Goal: Transaction & Acquisition: Purchase product/service

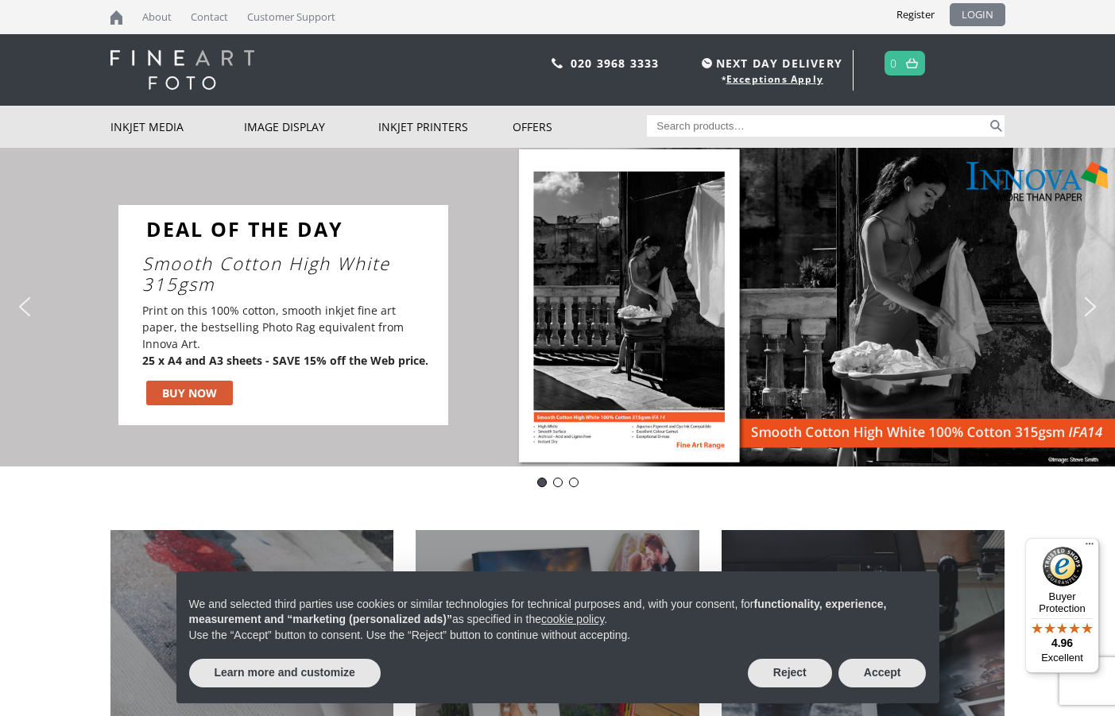
click at [969, 16] on link "LOGIN" at bounding box center [978, 14] width 56 height 23
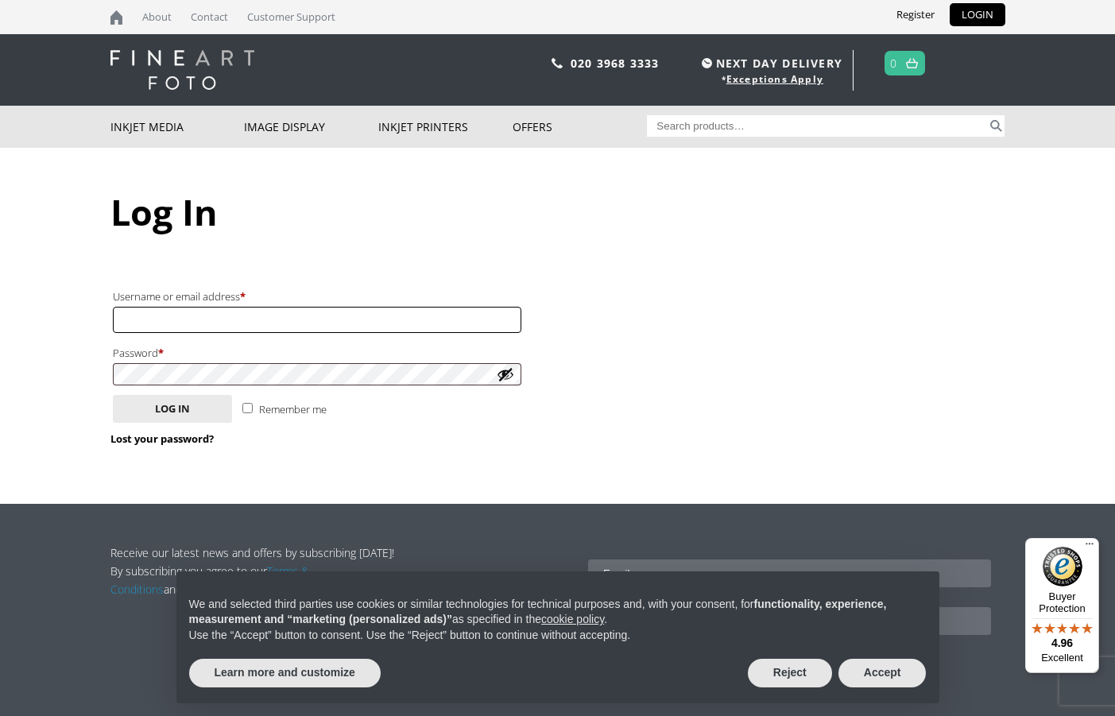
type input "info@wrightedigital.co.uk"
click at [248, 403] on input "Remember me" at bounding box center [247, 408] width 10 height 10
checkbox input "true"
click at [187, 406] on button "Log in" at bounding box center [172, 409] width 119 height 28
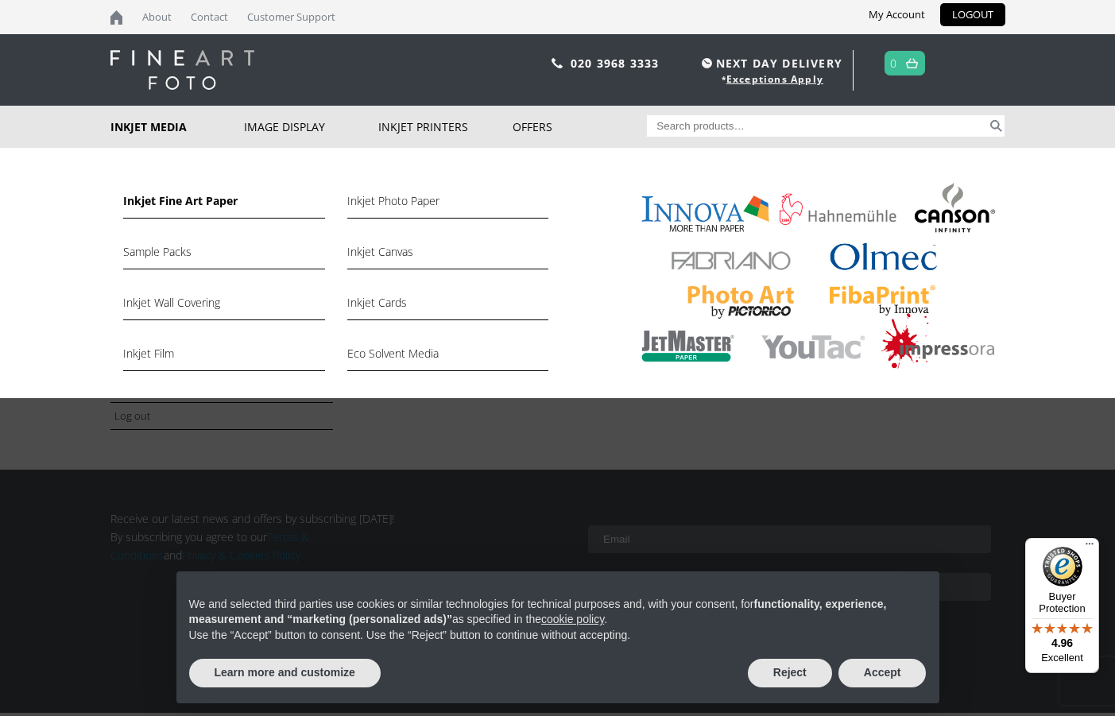
click at [187, 202] on link "Inkjet Fine Art Paper" at bounding box center [223, 205] width 201 height 27
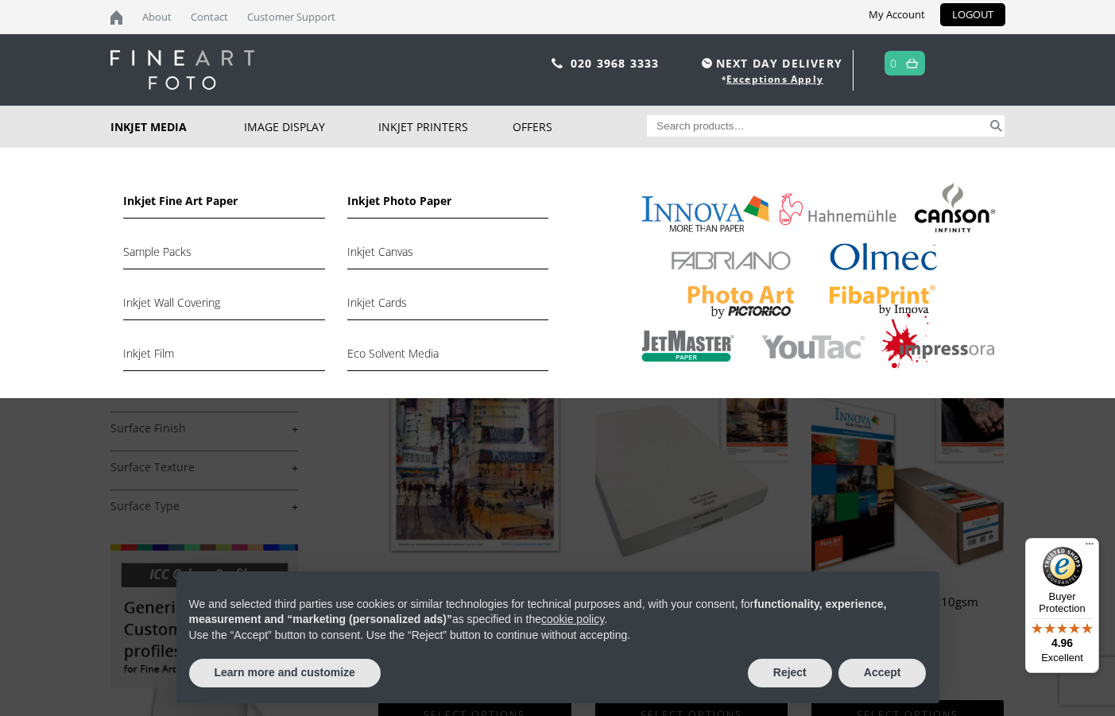
click at [396, 203] on link "Inkjet Photo Paper" at bounding box center [447, 205] width 201 height 27
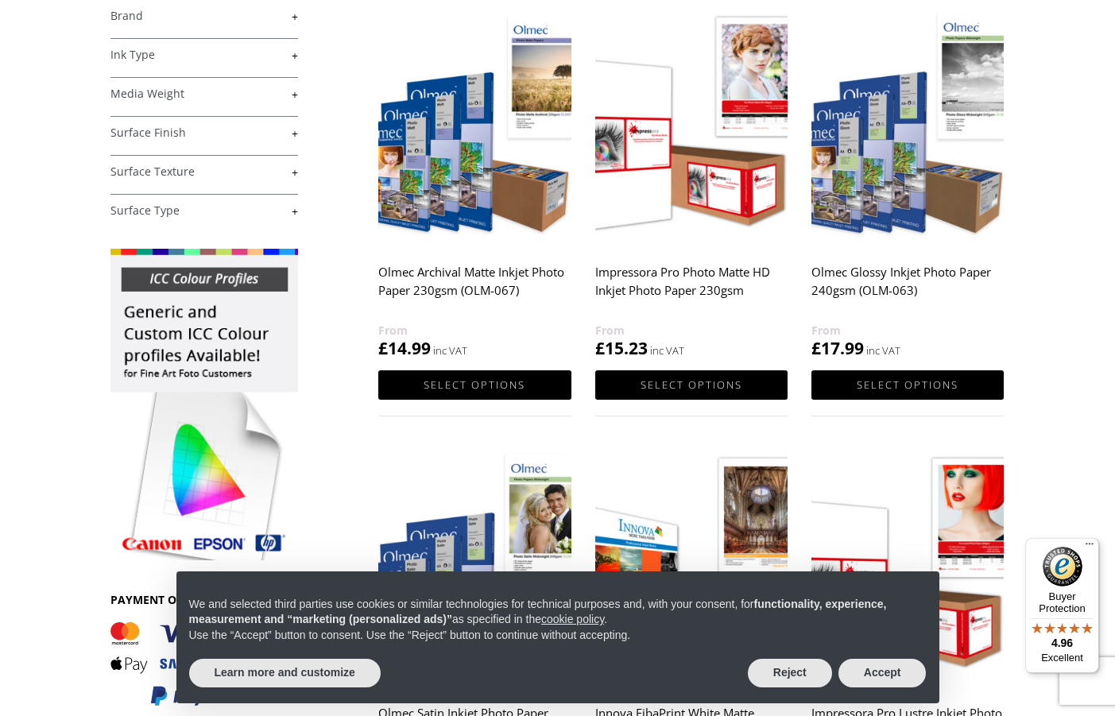
scroll to position [298, 0]
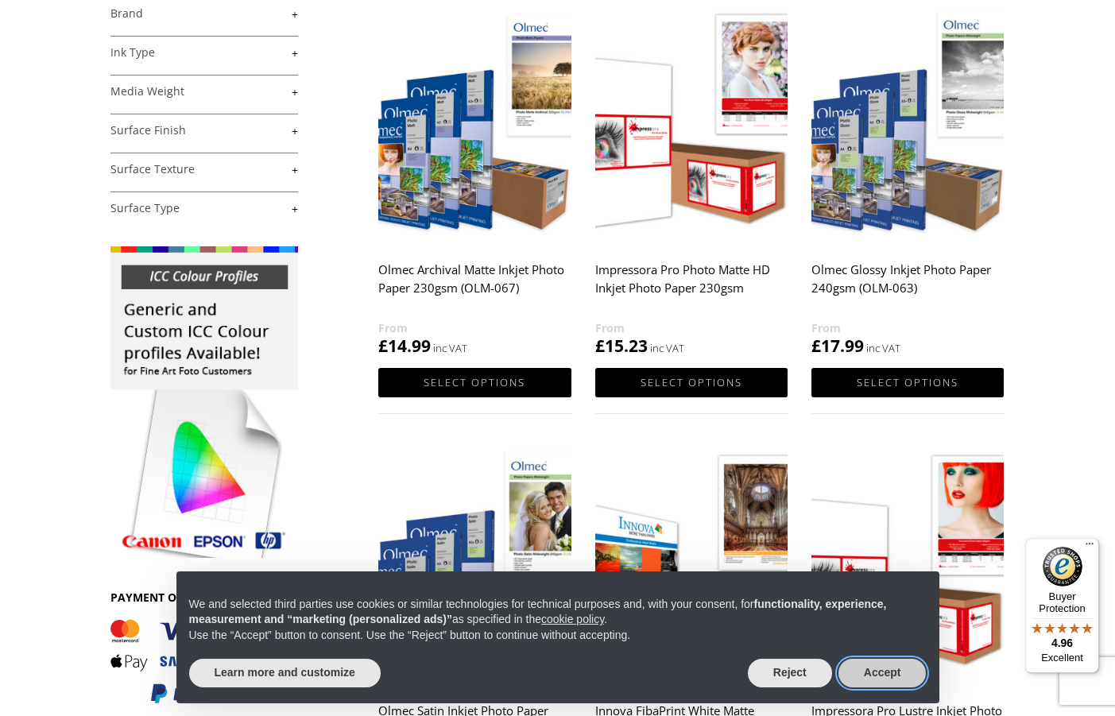
click at [894, 675] on button "Accept" at bounding box center [883, 673] width 88 height 29
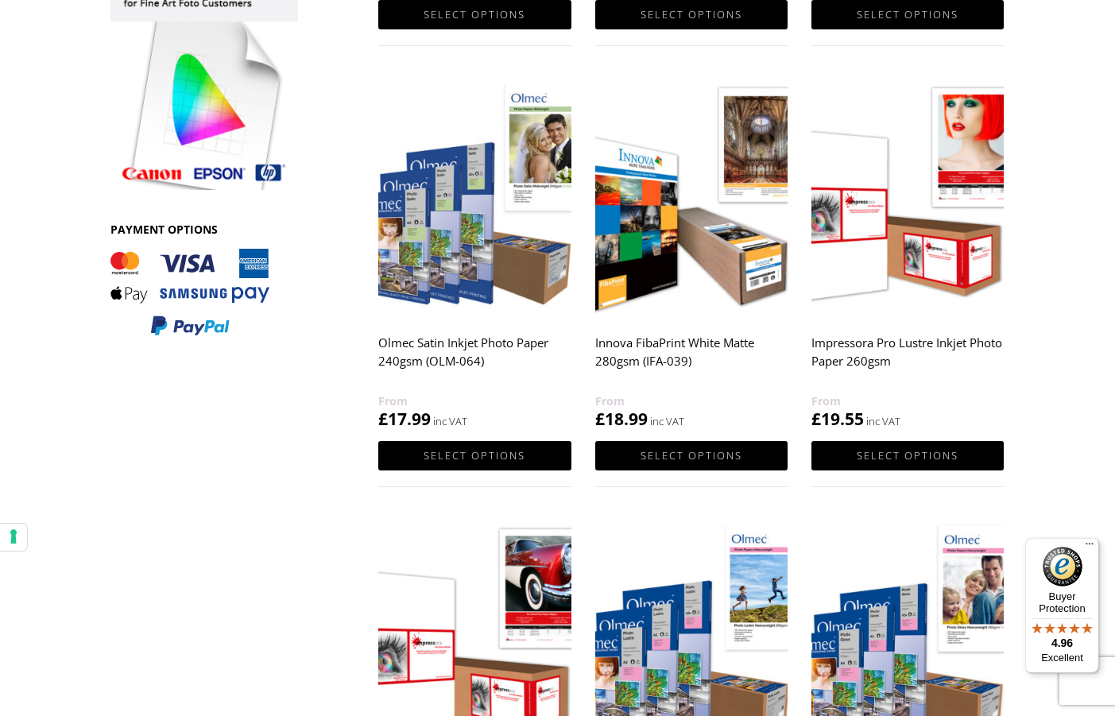
scroll to position [586, 0]
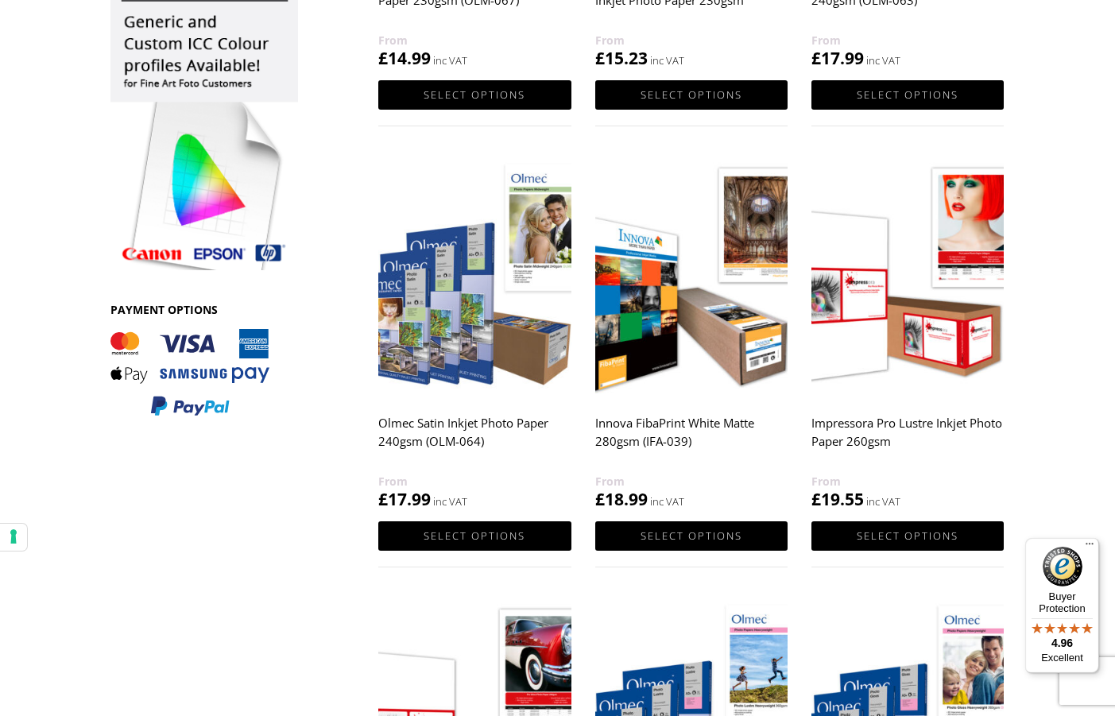
click at [447, 269] on img at bounding box center [474, 277] width 192 height 241
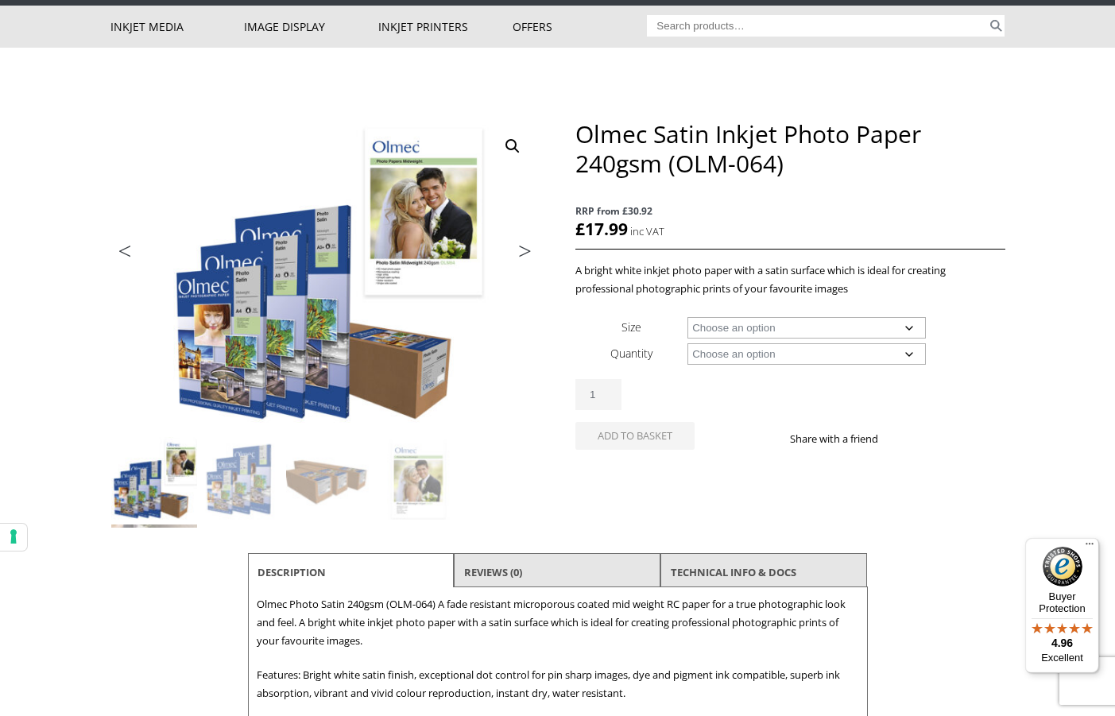
scroll to position [103, 0]
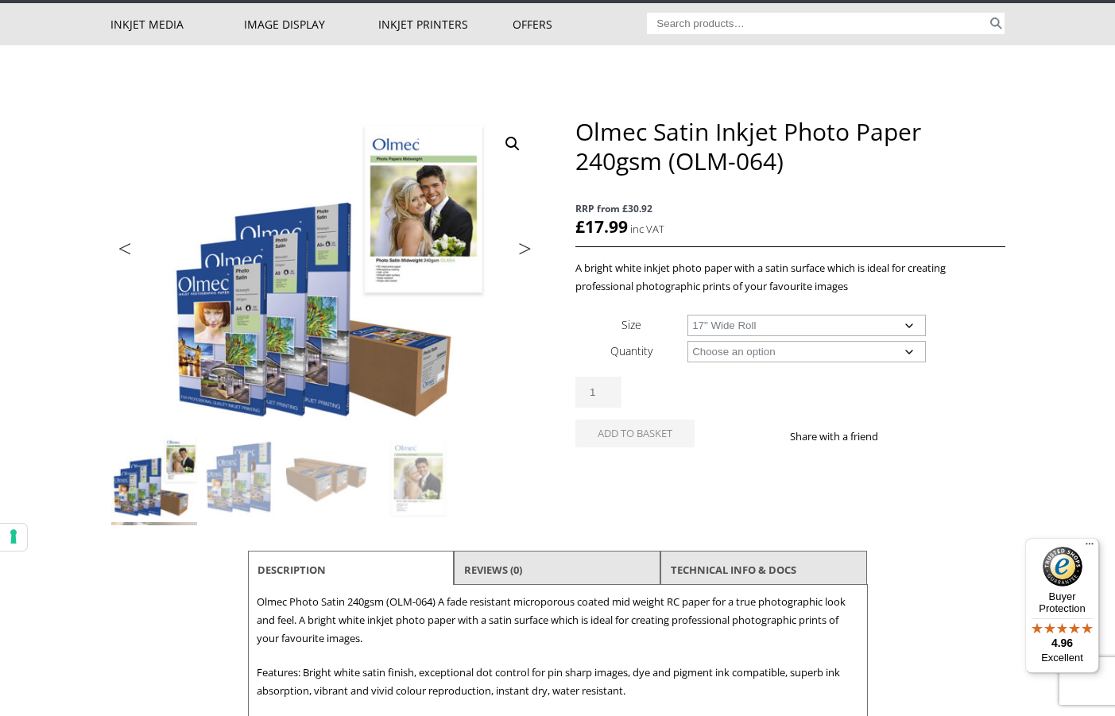
select select "17-wide-roll"
select select "30m"
select select "17-wide-roll"
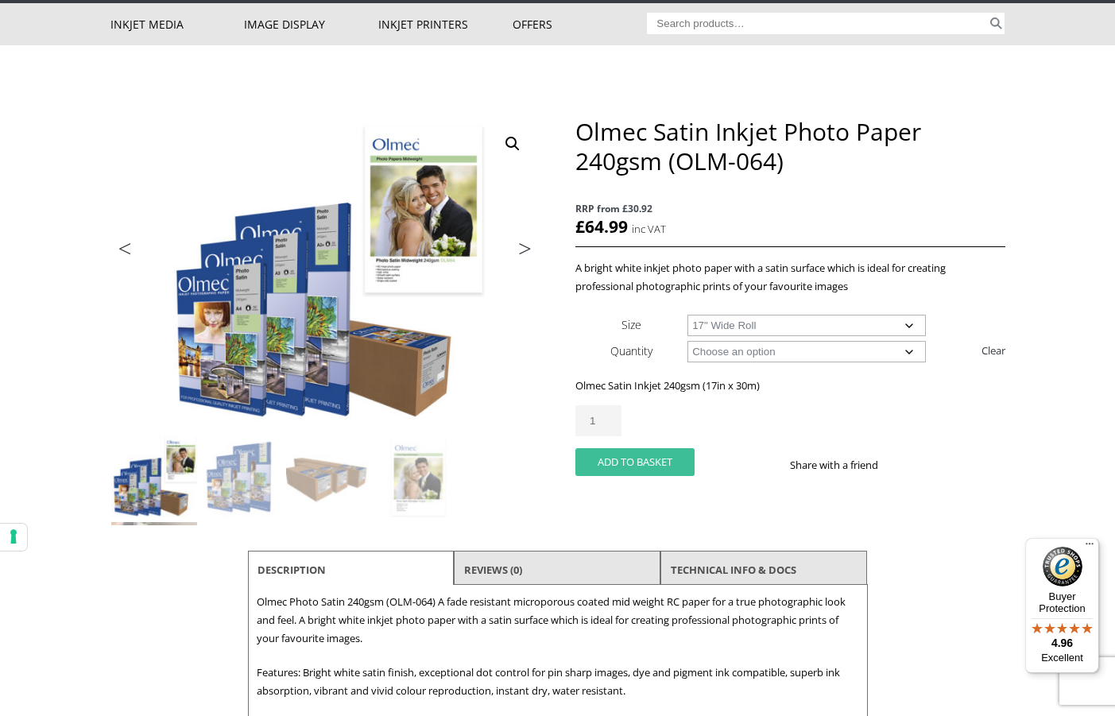
click at [652, 456] on button "Add to basket" at bounding box center [634, 462] width 119 height 28
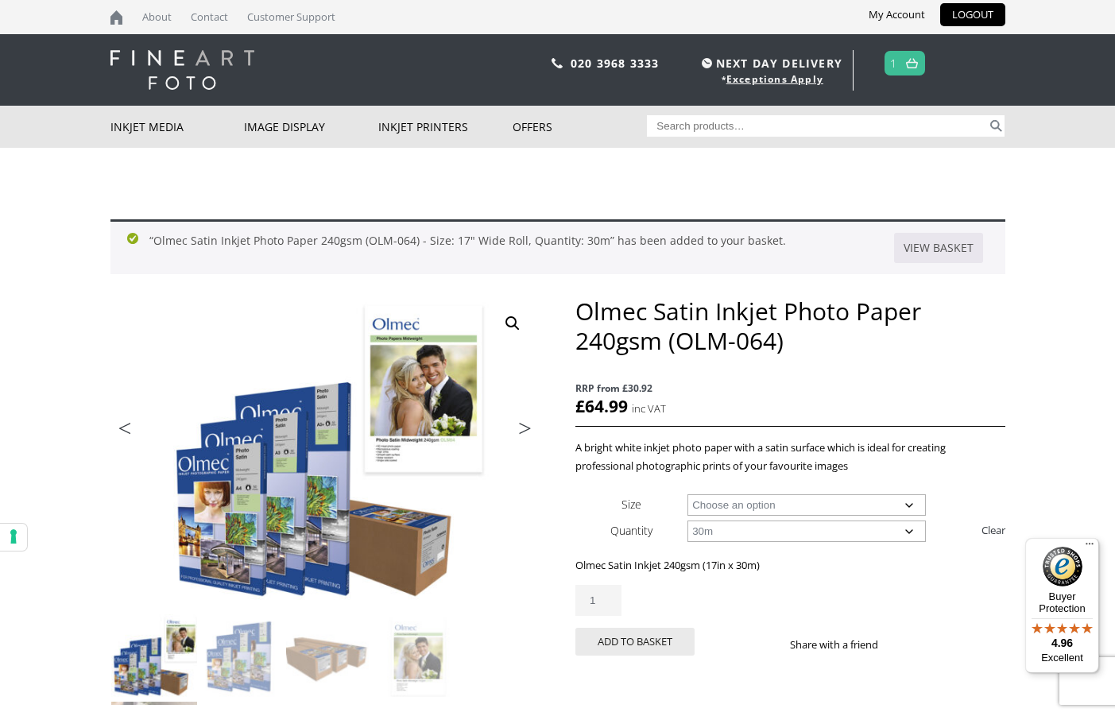
select select
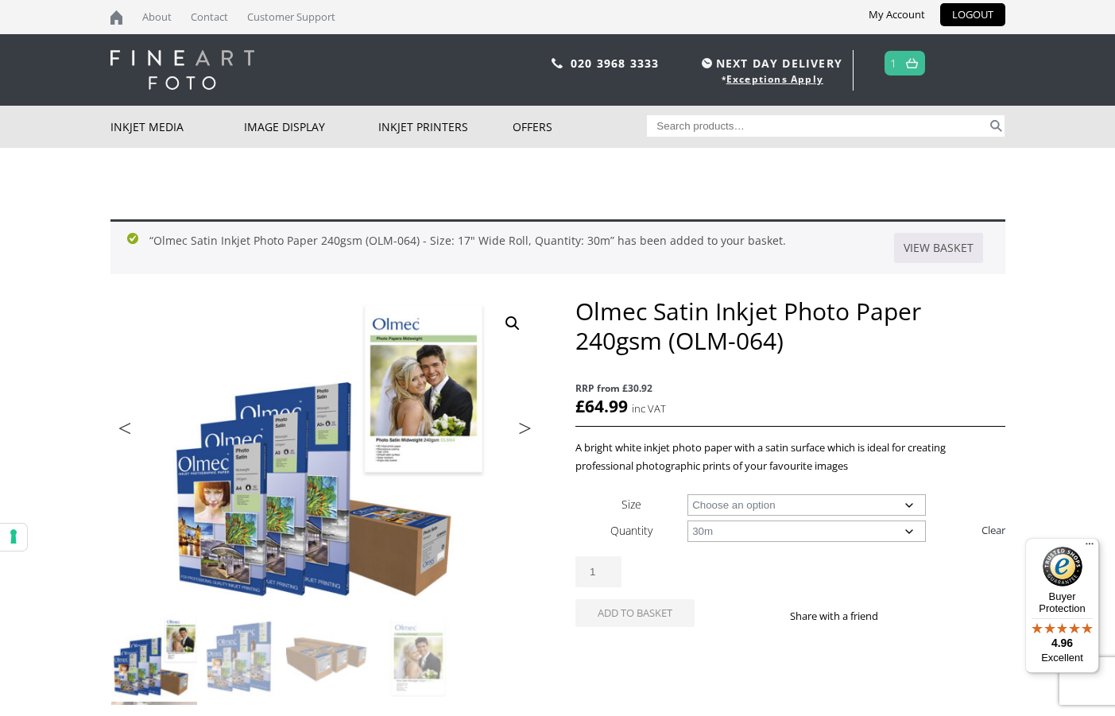
select select
select select "a3-sheet-2"
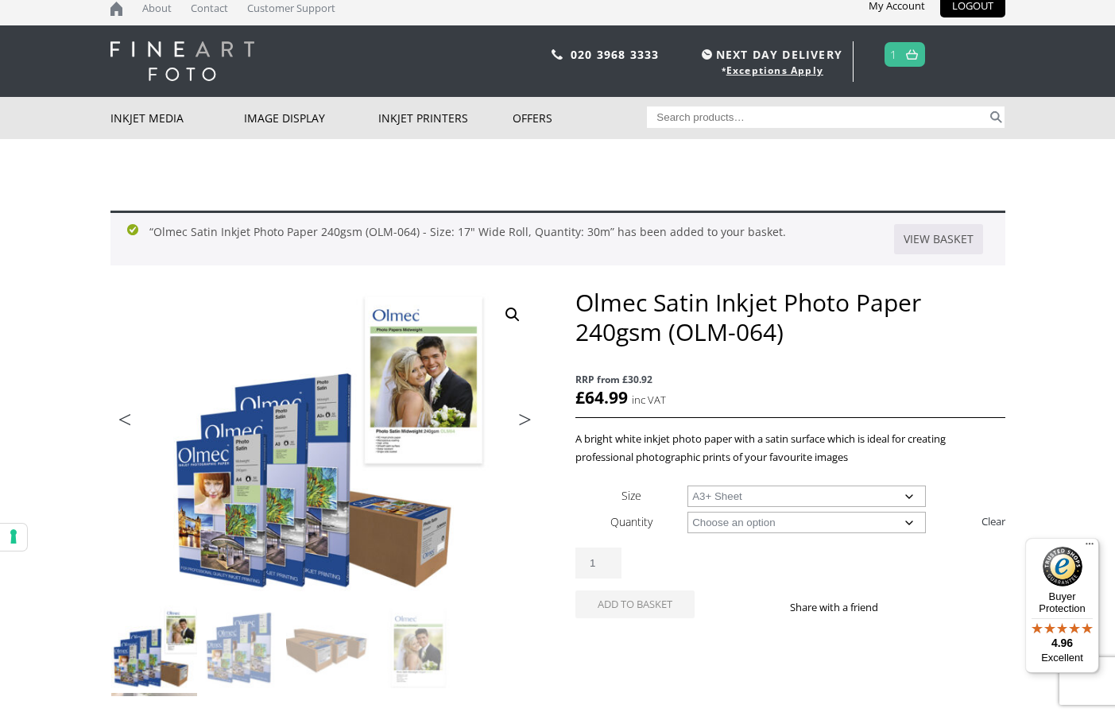
scroll to position [13, 0]
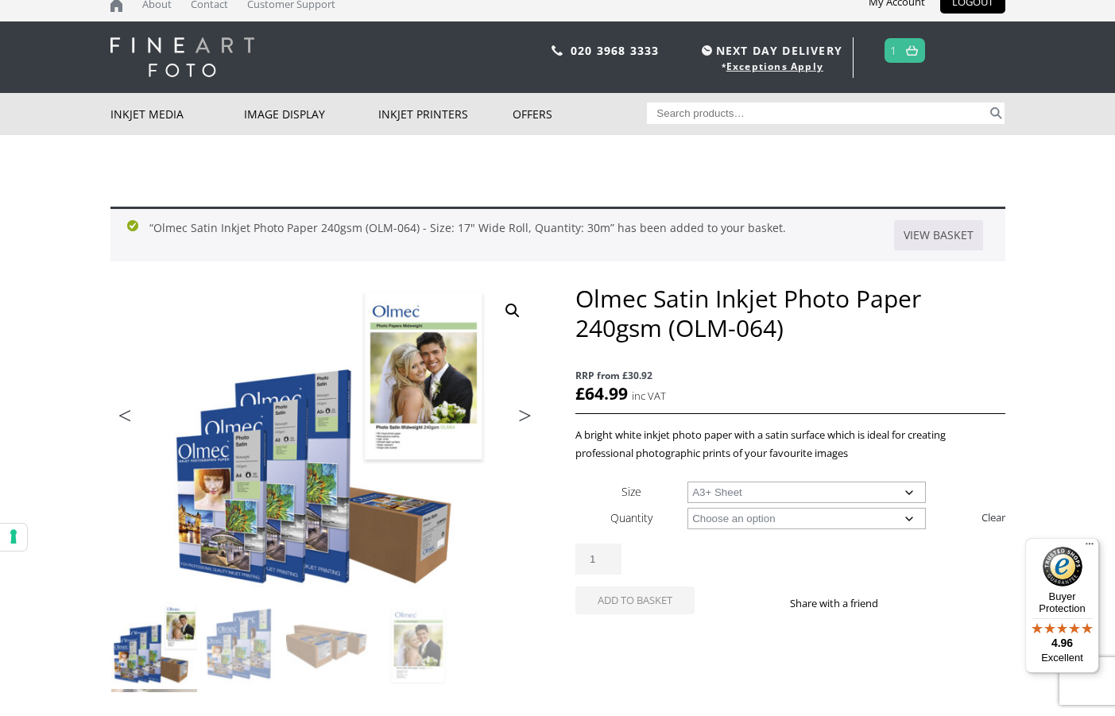
select select "50-sheets"
select select "a3-sheet-2"
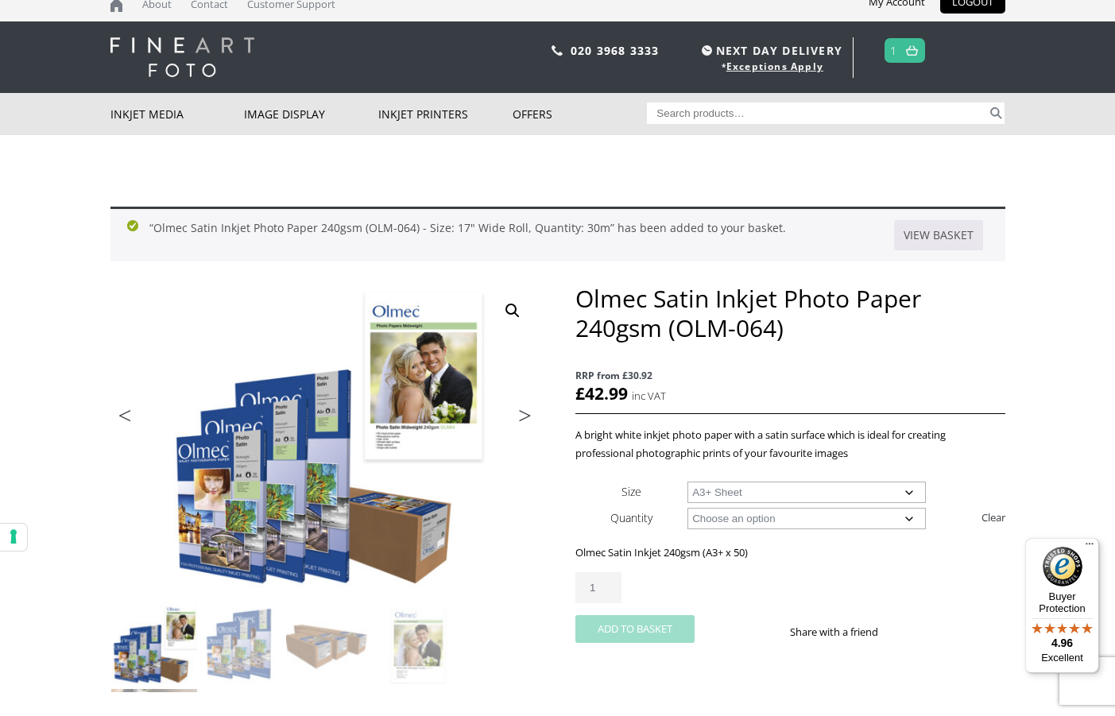
click at [641, 628] on button "Add to basket" at bounding box center [634, 629] width 119 height 28
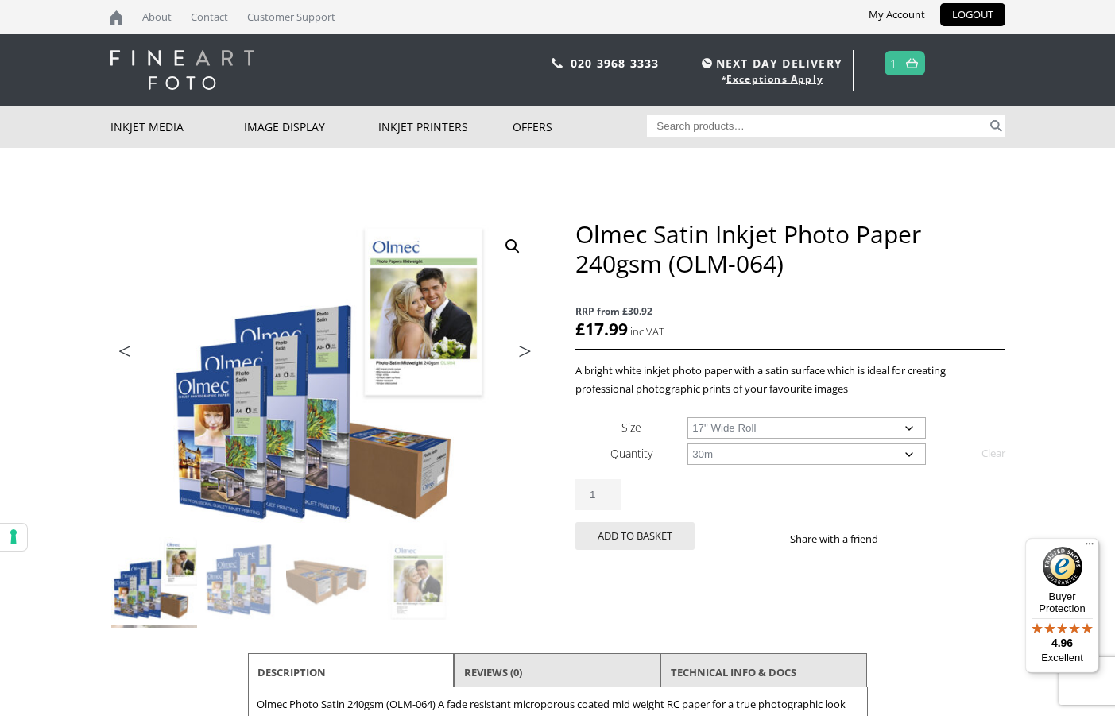
select select "17-wide-roll"
select select "30m"
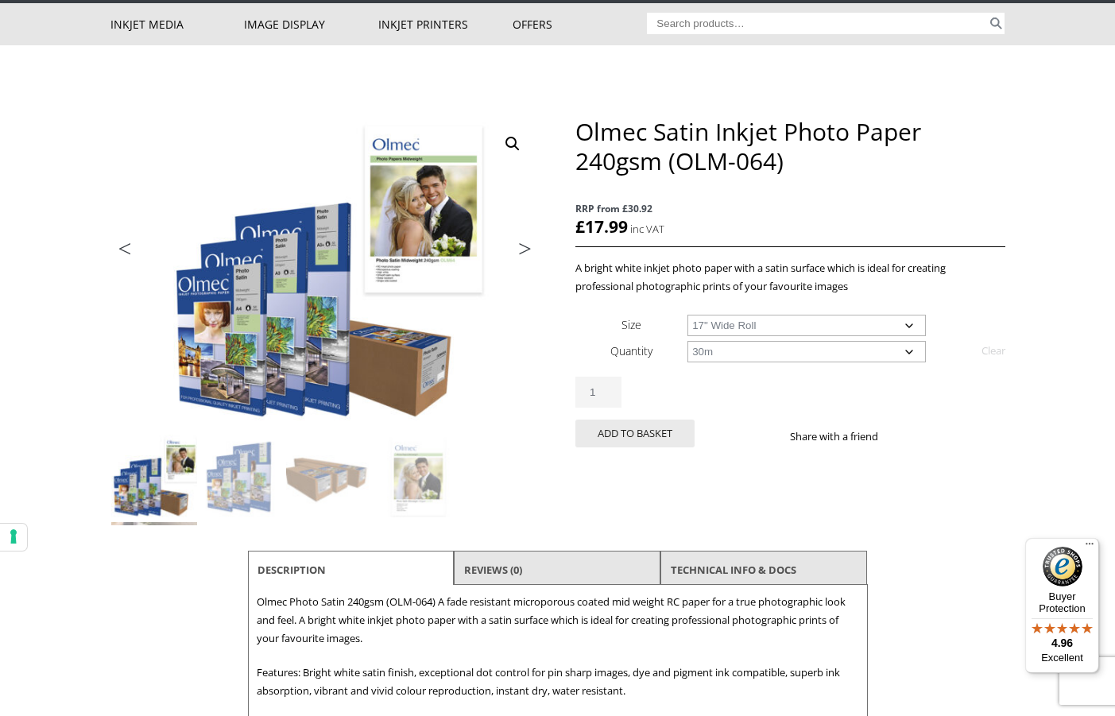
scroll to position [103, 0]
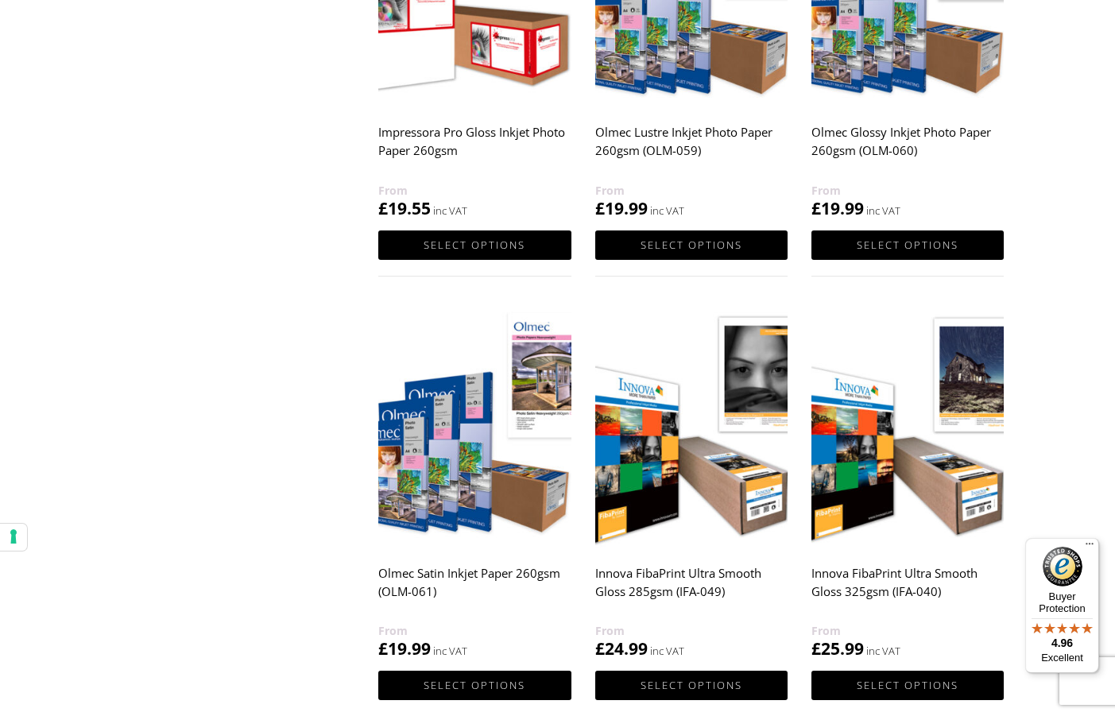
scroll to position [1319, 0]
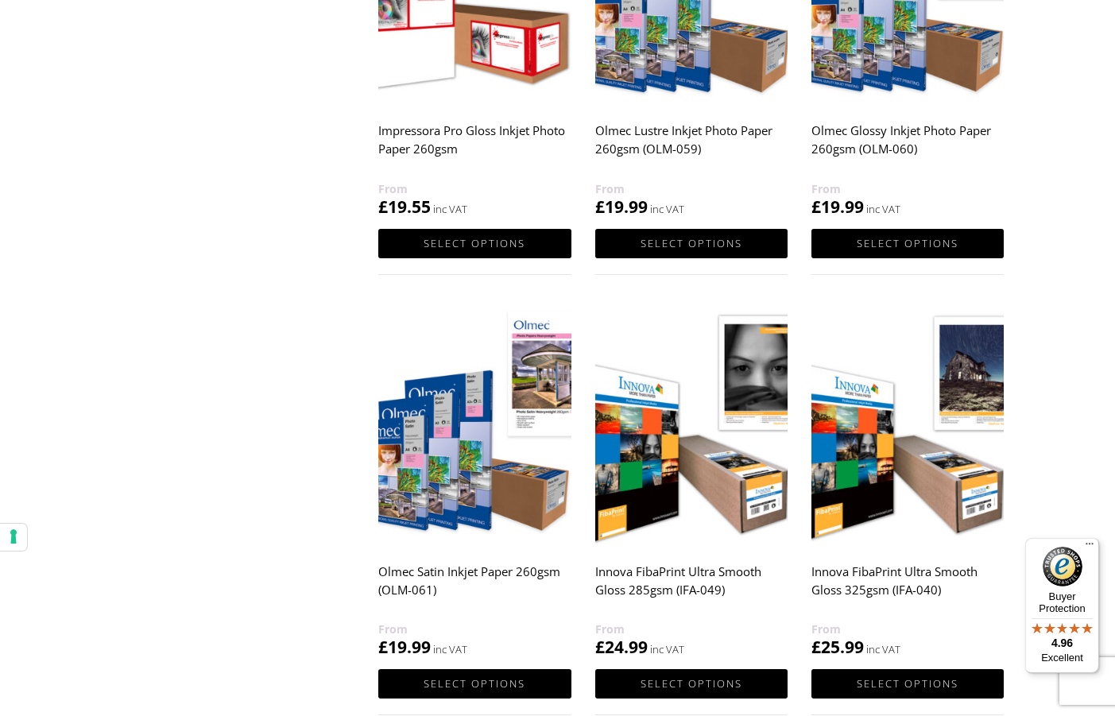
click at [447, 436] on img at bounding box center [474, 425] width 192 height 241
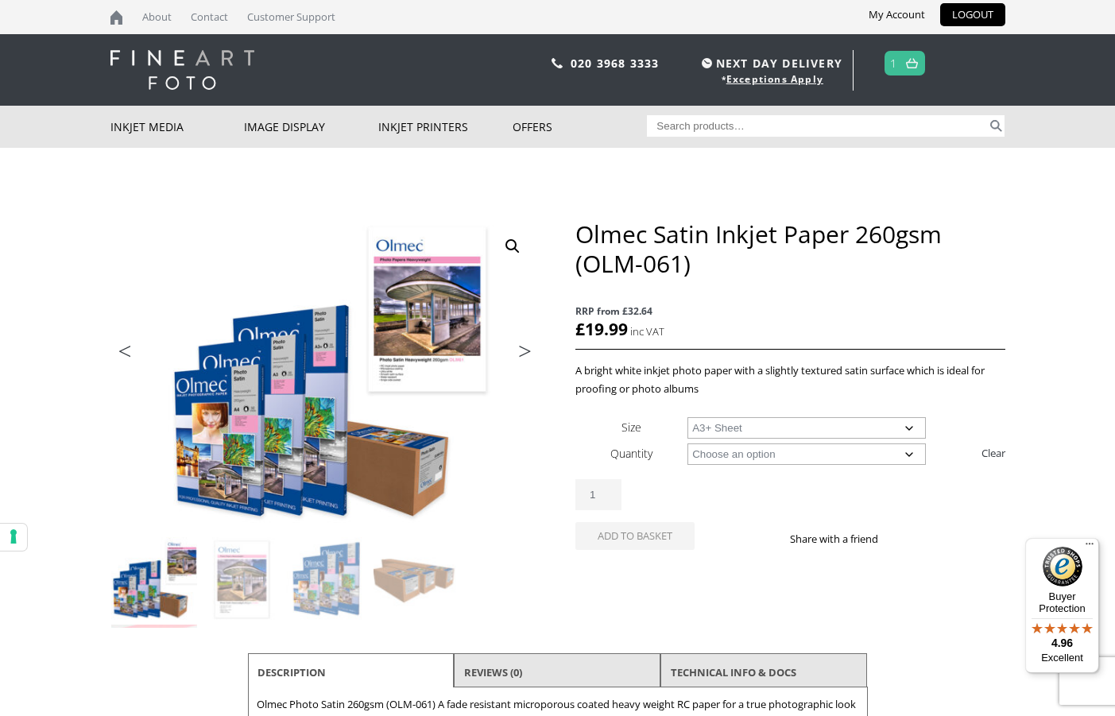
select select "a3-sheet-2"
select select "50-sheets"
select select "a3-sheet-2"
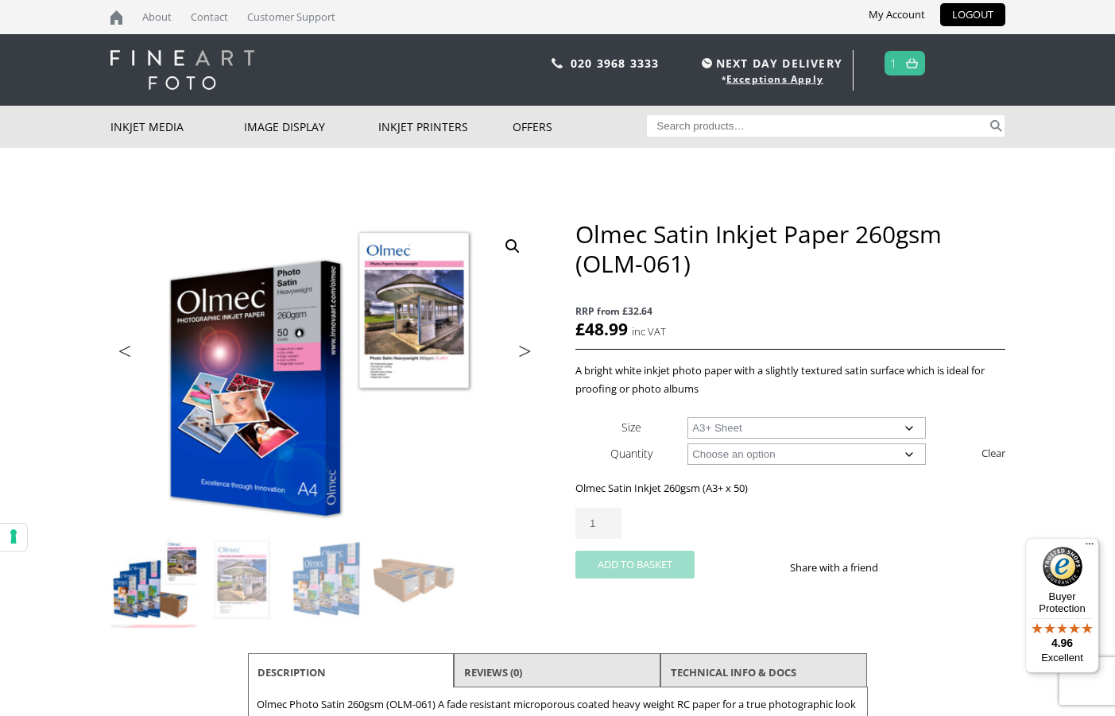
click at [647, 562] on button "Add to basket" at bounding box center [634, 565] width 119 height 28
select select
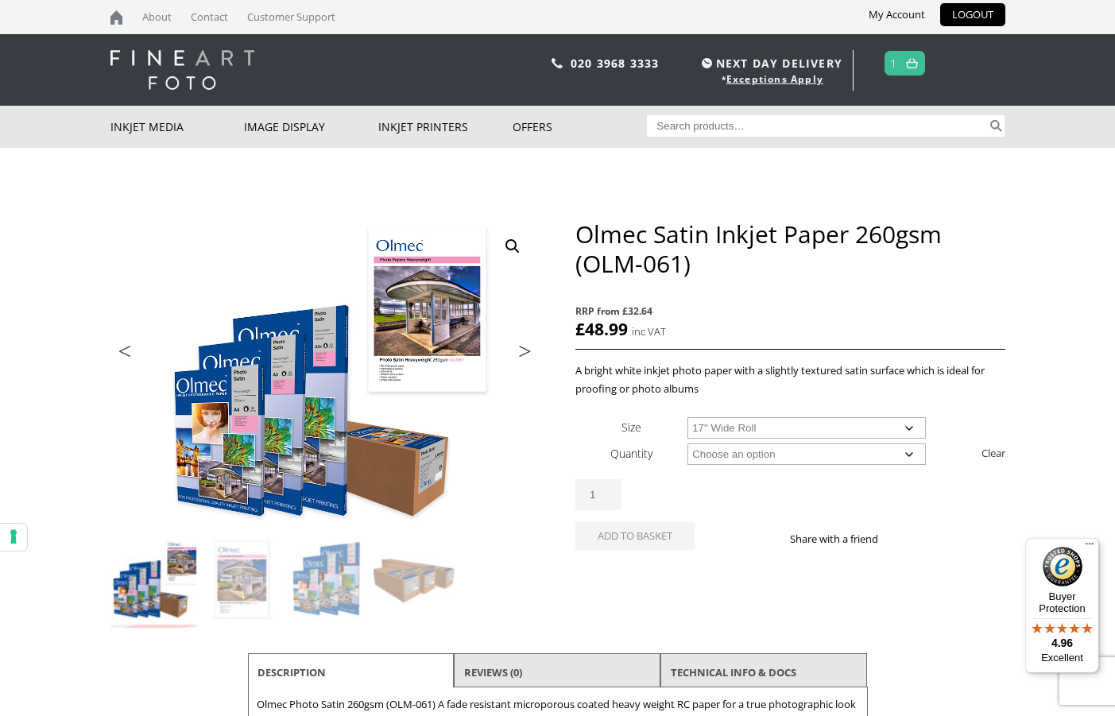
select select "17-wide-roll"
select select "30m"
select select "17-wide-roll"
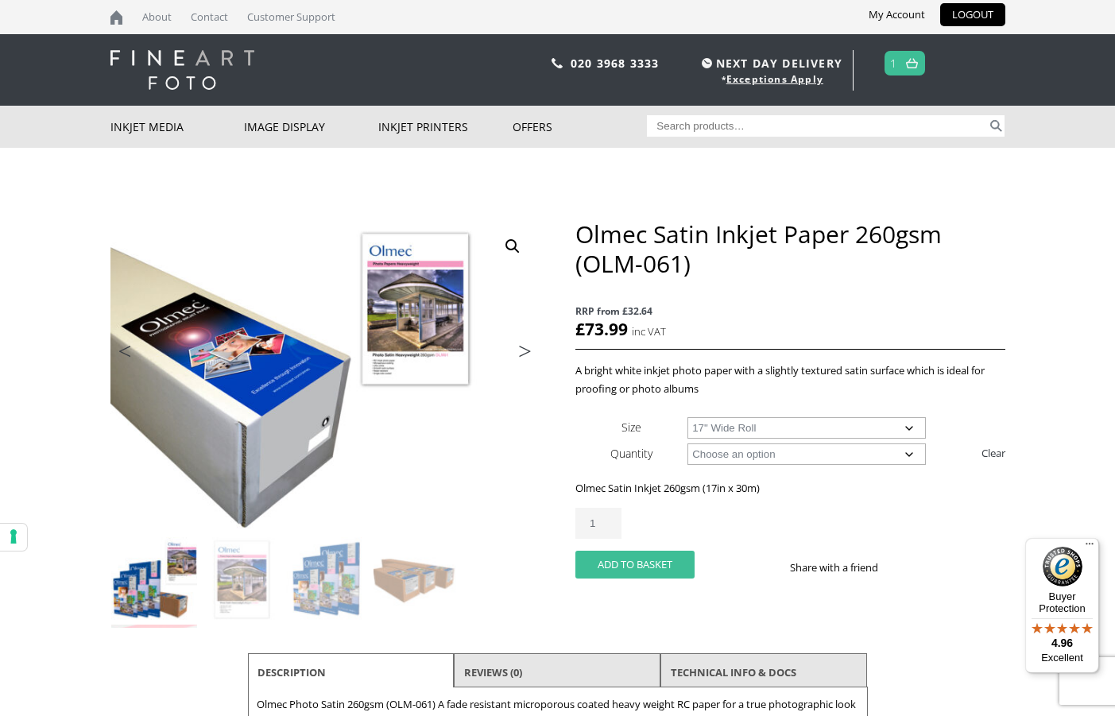
click at [629, 562] on button "Add to basket" at bounding box center [634, 565] width 119 height 28
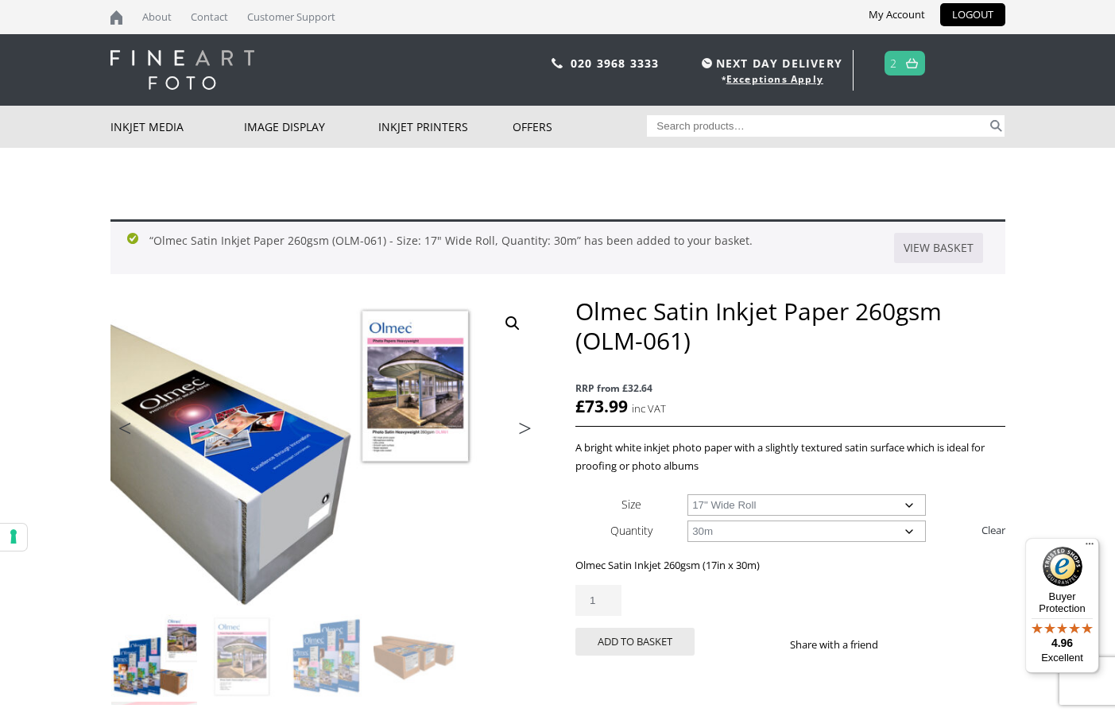
click at [908, 61] on img at bounding box center [912, 63] width 12 height 10
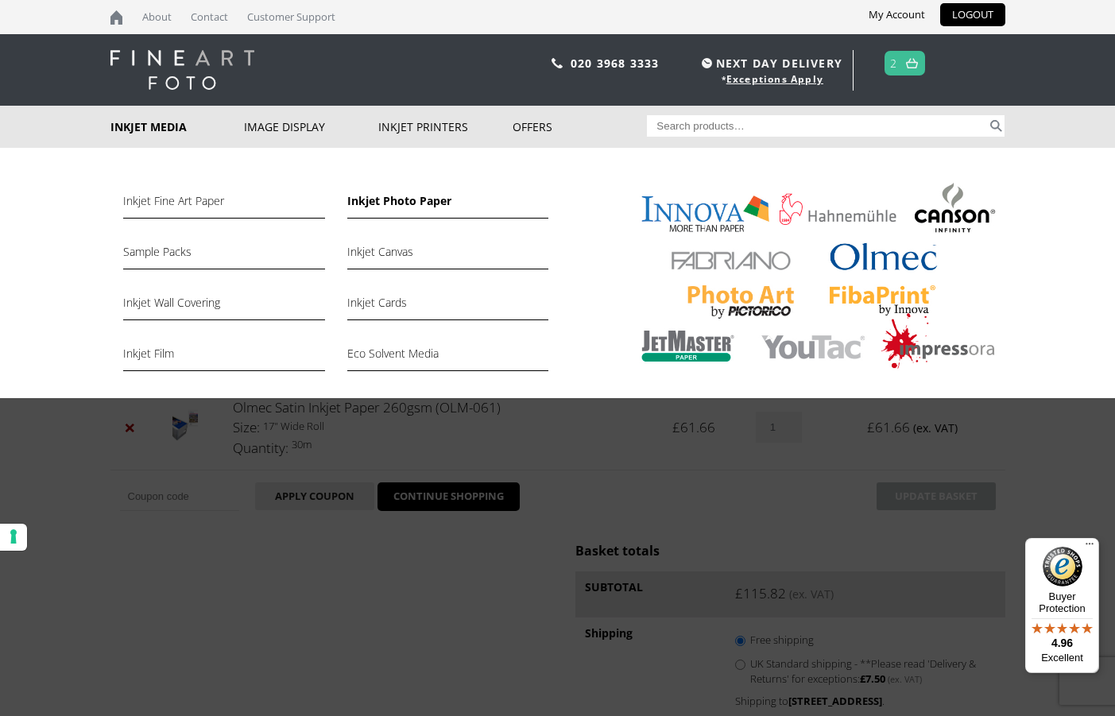
click at [426, 207] on link "Inkjet Photo Paper" at bounding box center [447, 205] width 201 height 27
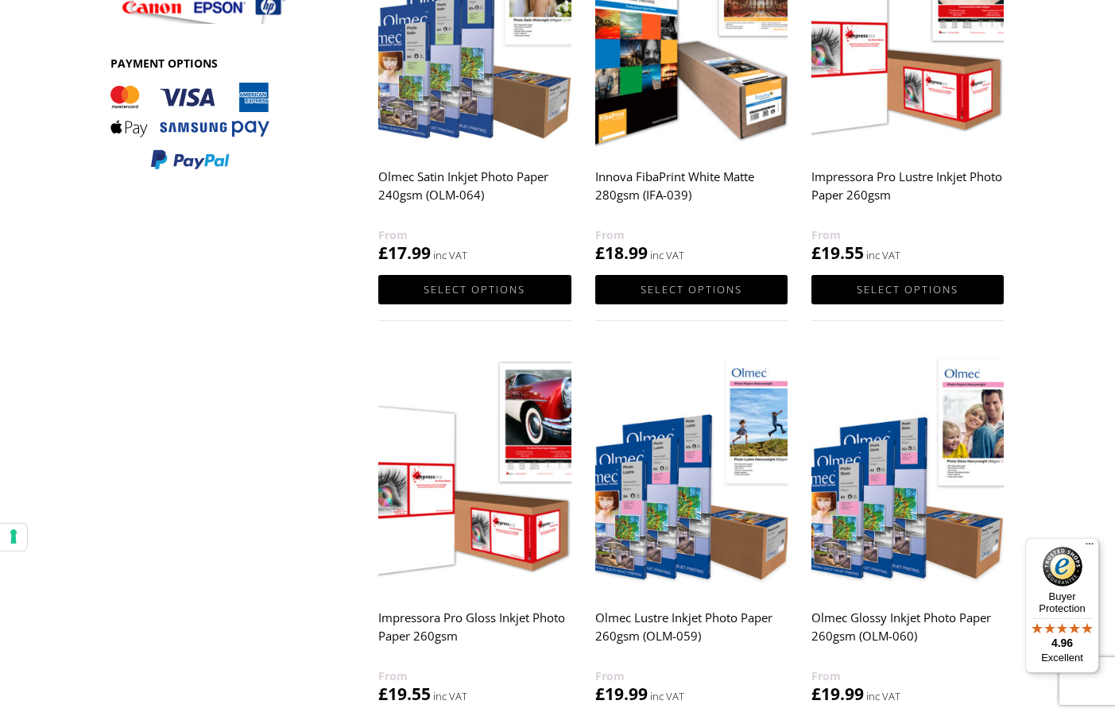
scroll to position [818, 0]
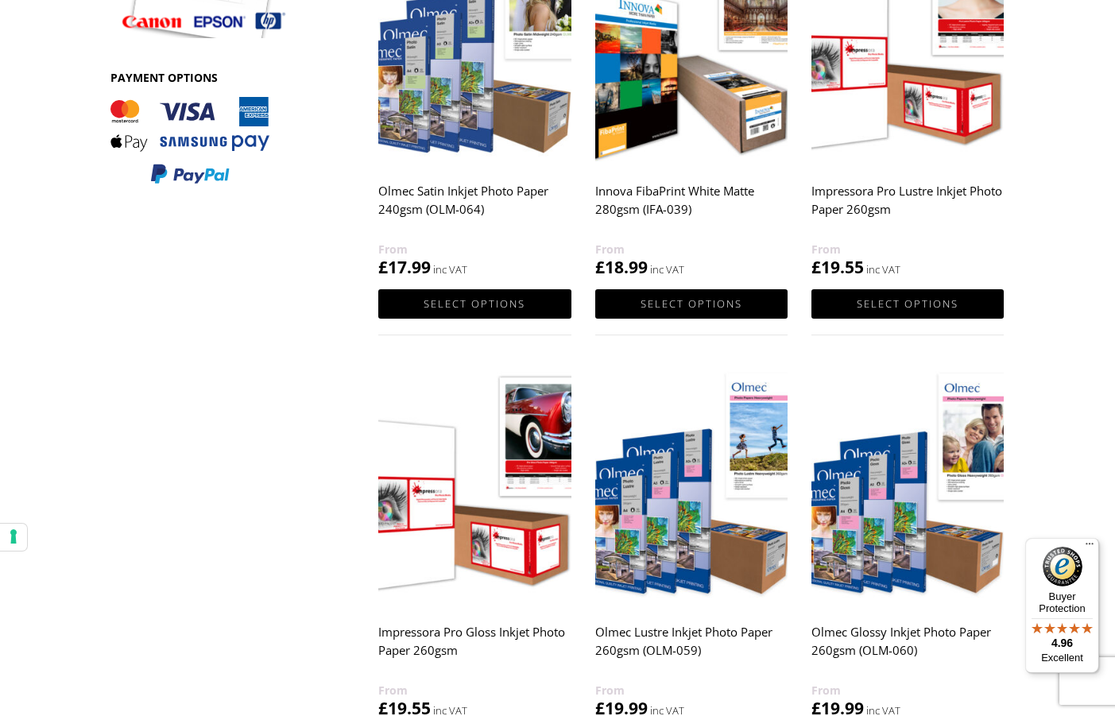
click at [463, 122] on img at bounding box center [474, 45] width 192 height 241
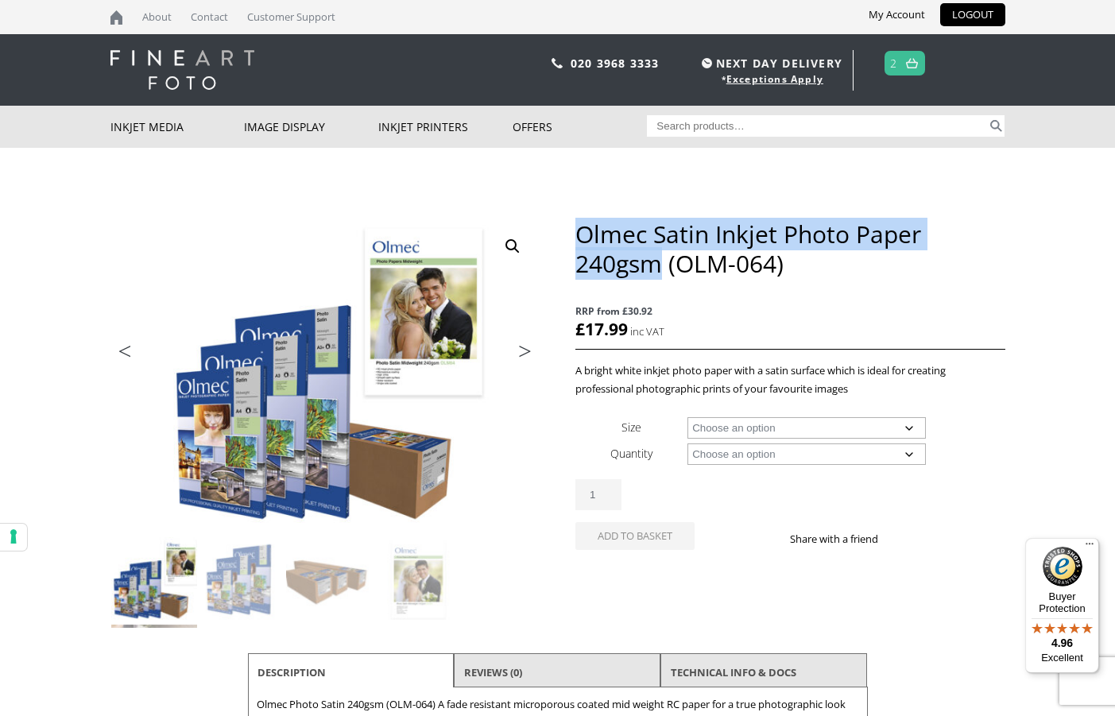
copy h1 "Olmec Satin Inkjet Photo Paper 240gsm"
drag, startPoint x: 664, startPoint y: 263, endPoint x: 584, endPoint y: 231, distance: 85.9
click at [584, 231] on h1 "Olmec Satin Inkjet Photo Paper 240gsm (OLM-064)" at bounding box center [789, 248] width 429 height 59
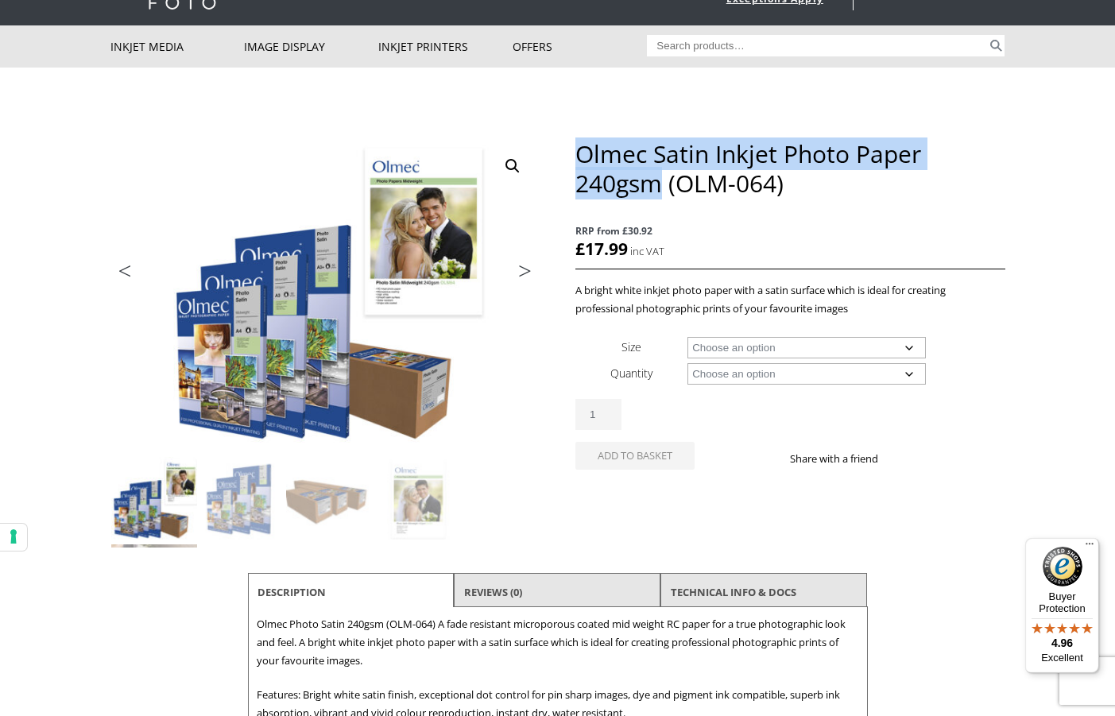
scroll to position [82, 0]
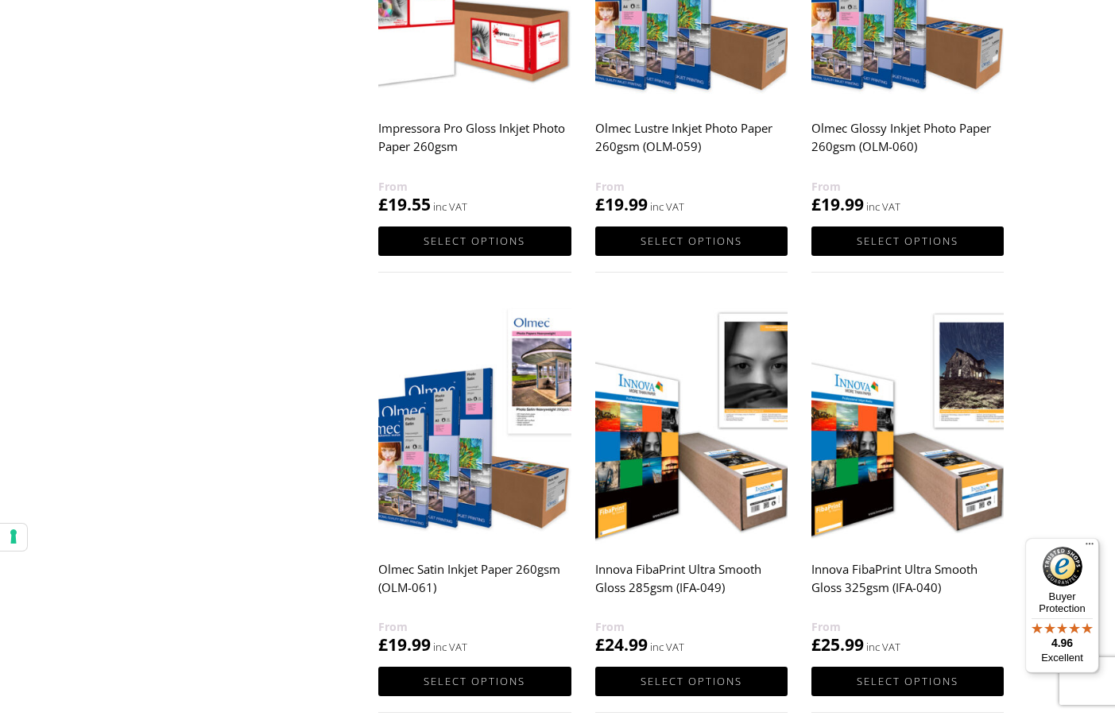
scroll to position [1323, 0]
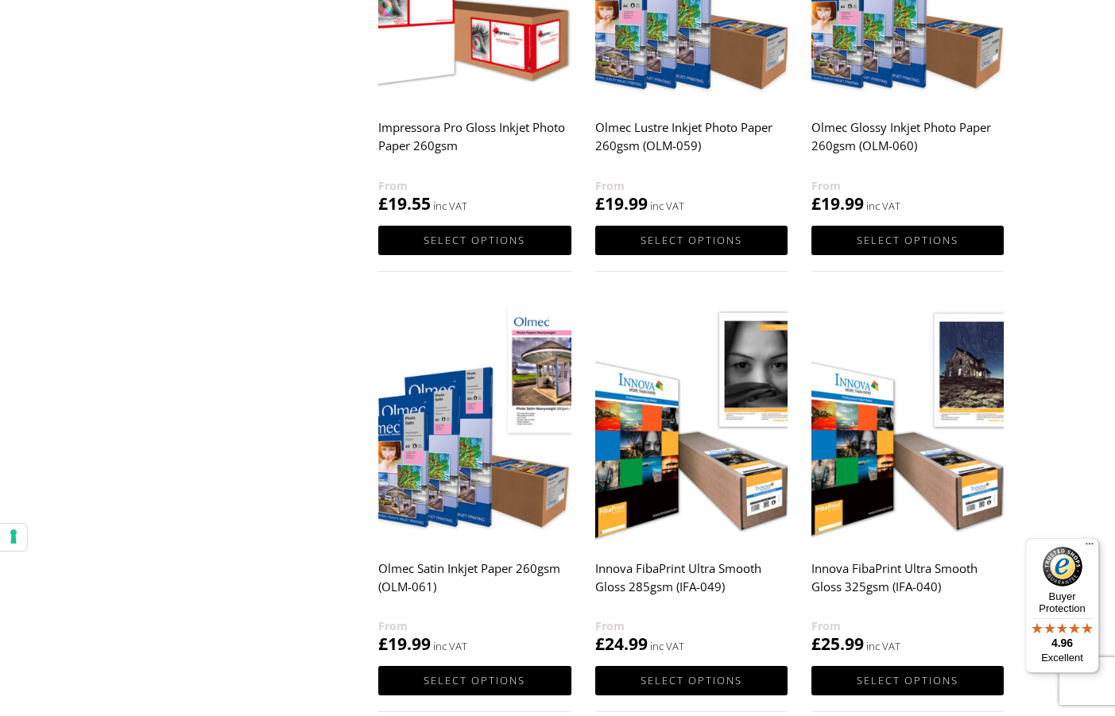
click at [447, 467] on img at bounding box center [474, 422] width 192 height 241
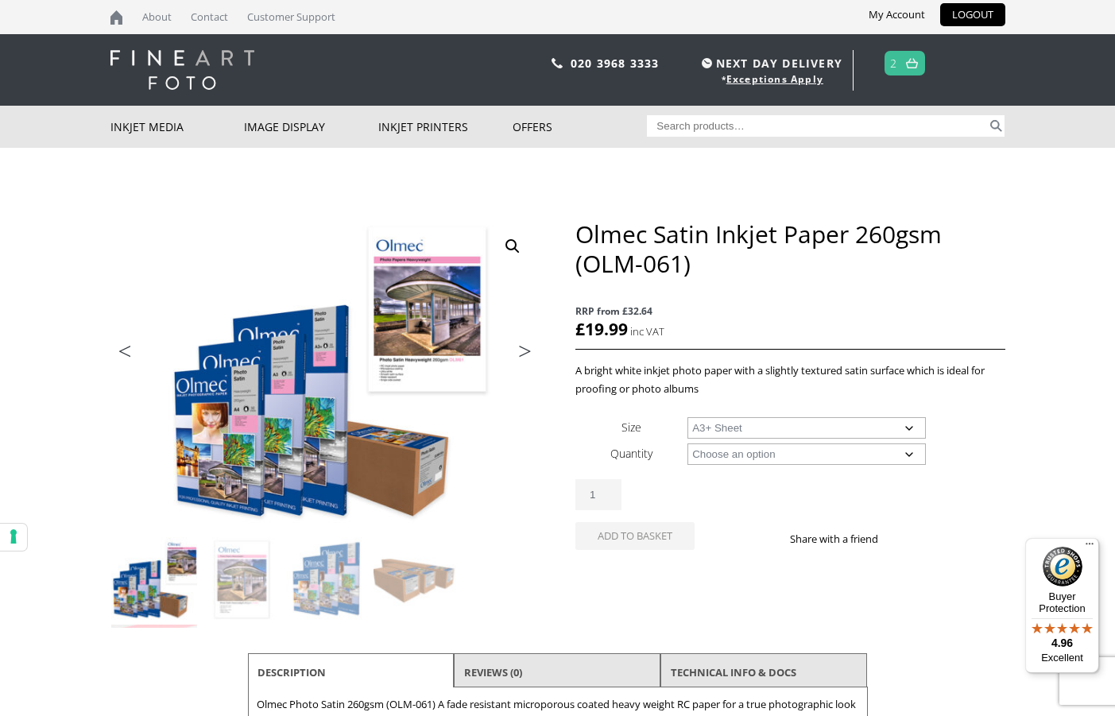
select select "a3-sheet-2"
select select "50-sheets"
select select "a3-sheet-2"
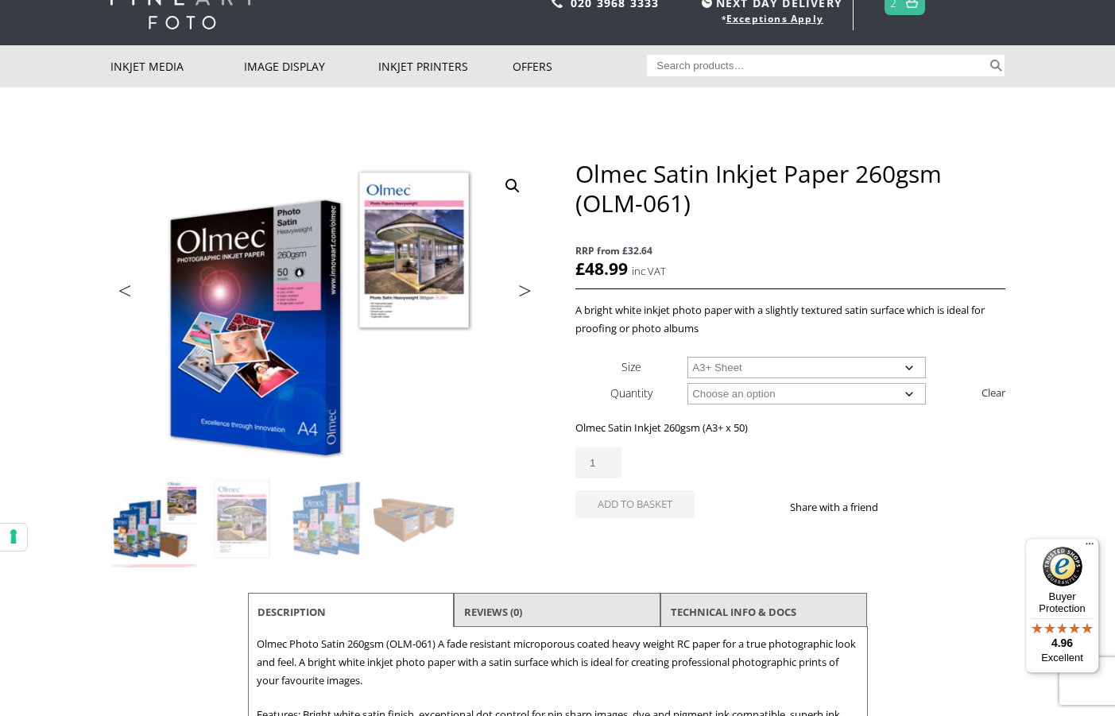
scroll to position [64, 0]
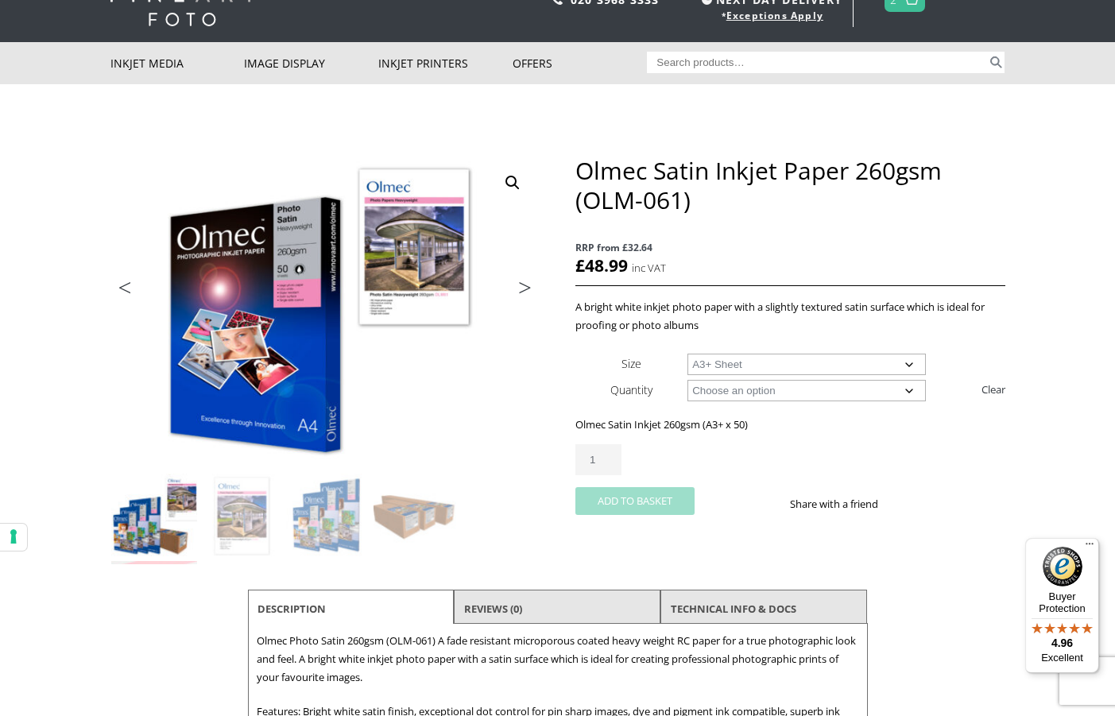
click at [648, 501] on button "Add to basket" at bounding box center [634, 501] width 119 height 28
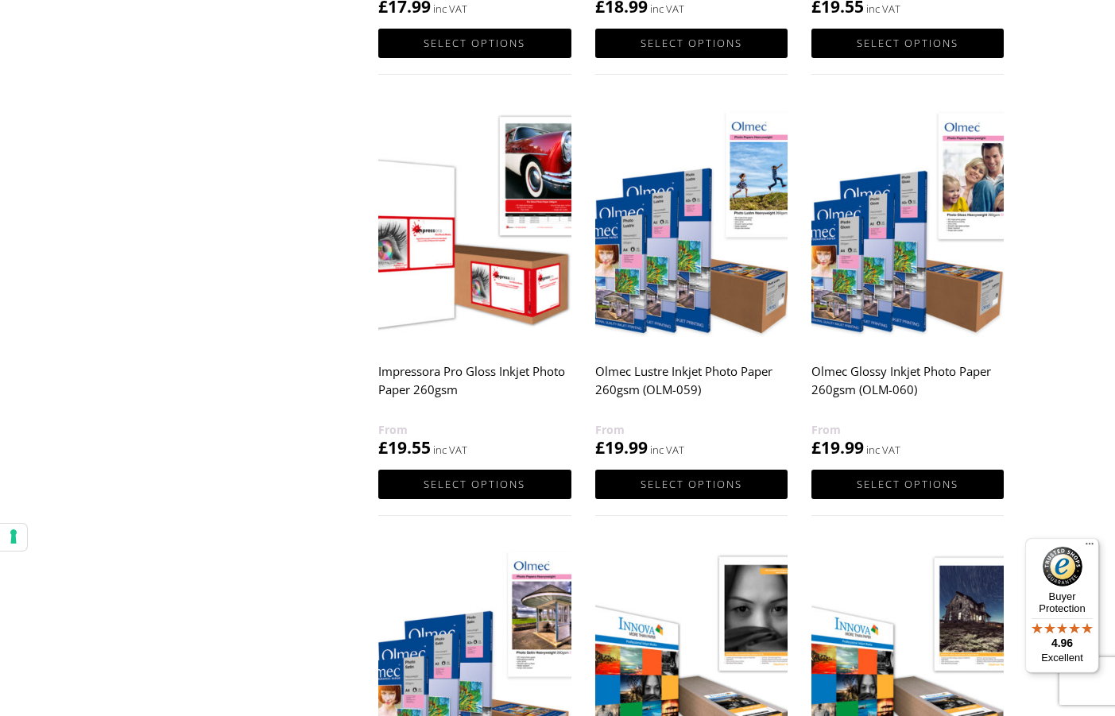
scroll to position [1084, 0]
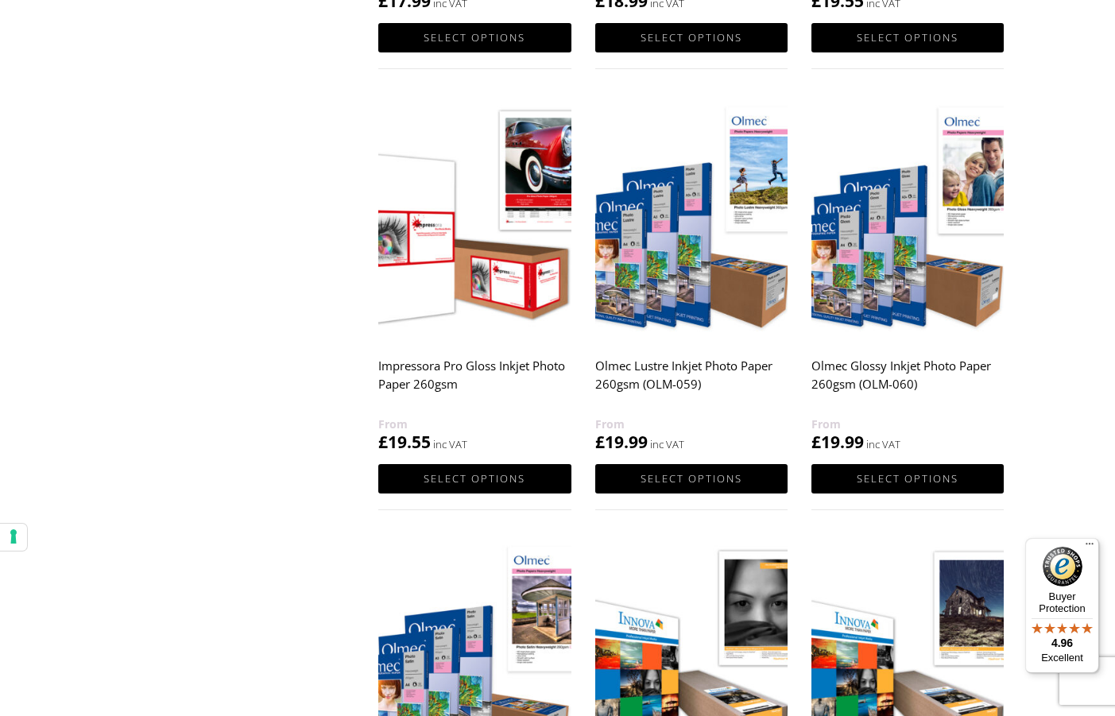
click at [703, 292] on img at bounding box center [691, 220] width 192 height 241
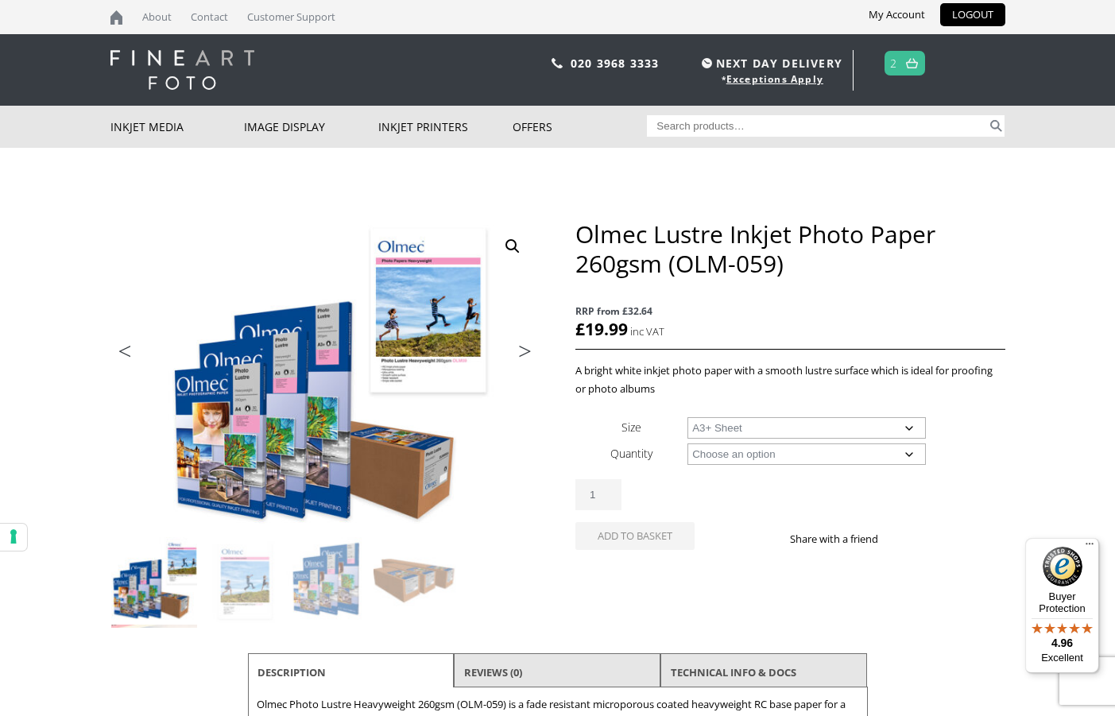
select select "a3-sheet-2"
select select "50-sheets"
select select "a3-sheet-2"
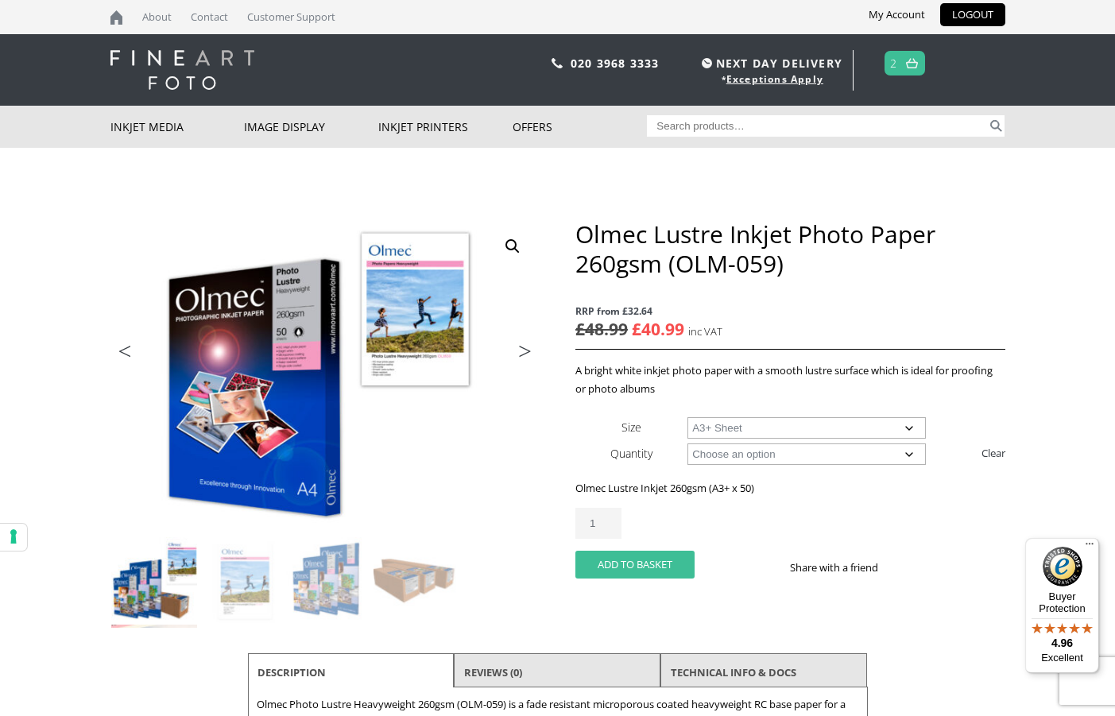
click at [623, 568] on button "Add to basket" at bounding box center [634, 565] width 119 height 28
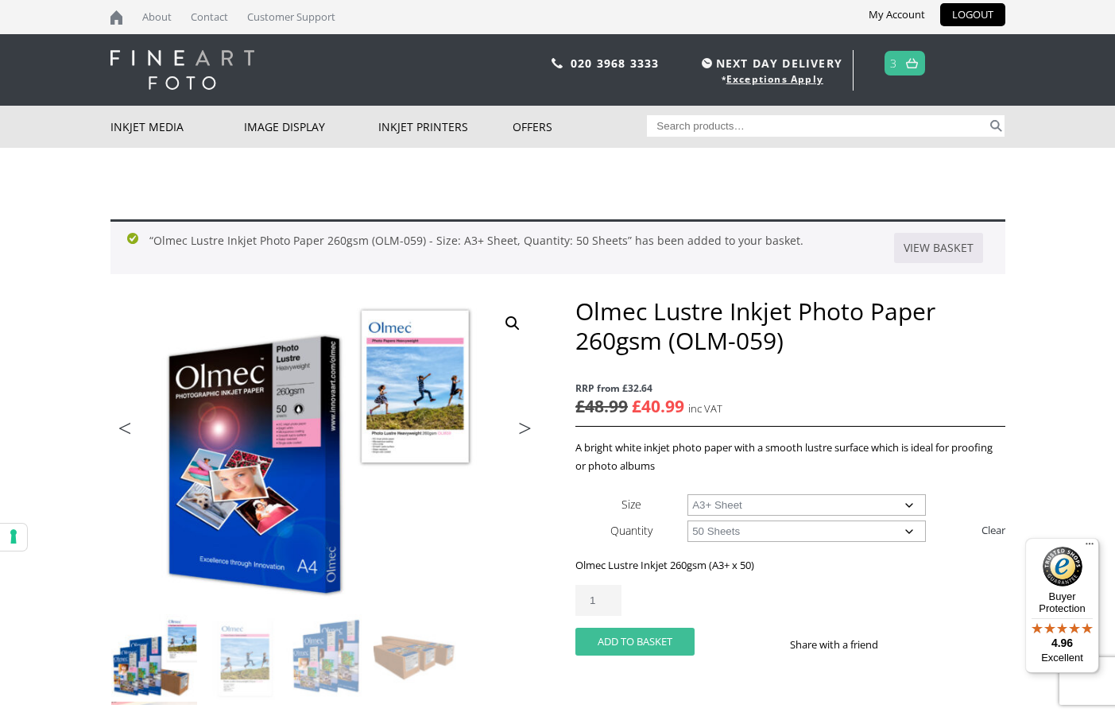
click at [636, 636] on button "Add to basket" at bounding box center [634, 642] width 119 height 28
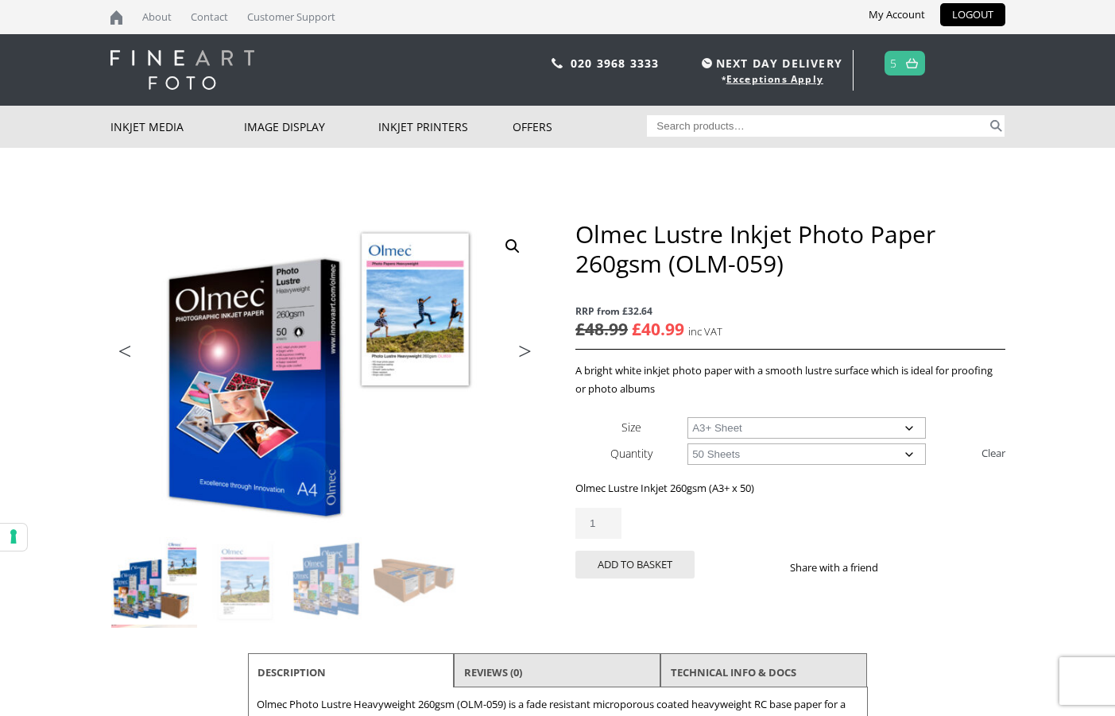
select select "a3-sheet-2"
select select "50-sheets"
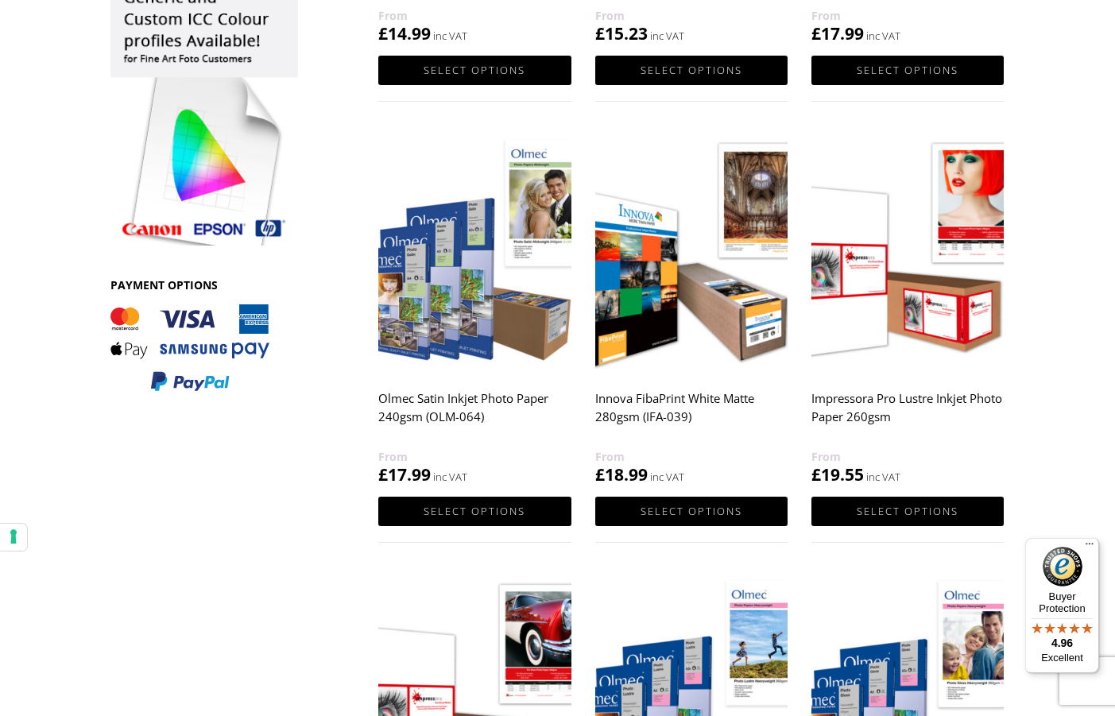
scroll to position [660, 0]
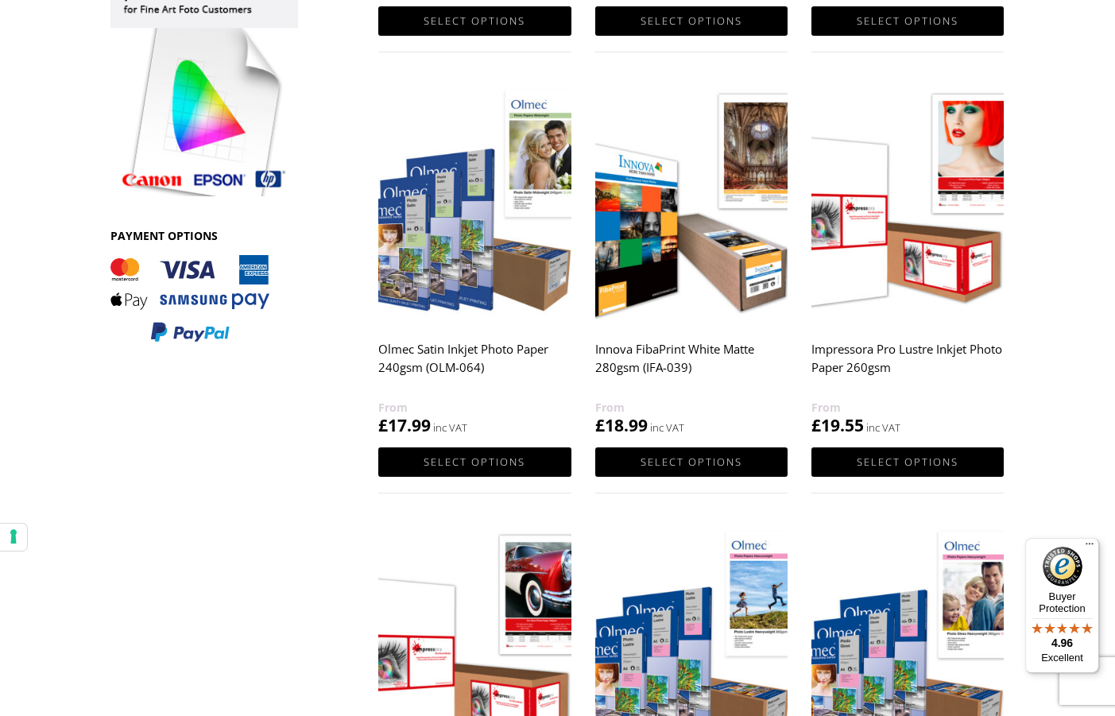
click at [857, 201] on img at bounding box center [908, 203] width 192 height 241
click at [932, 262] on img at bounding box center [908, 203] width 192 height 241
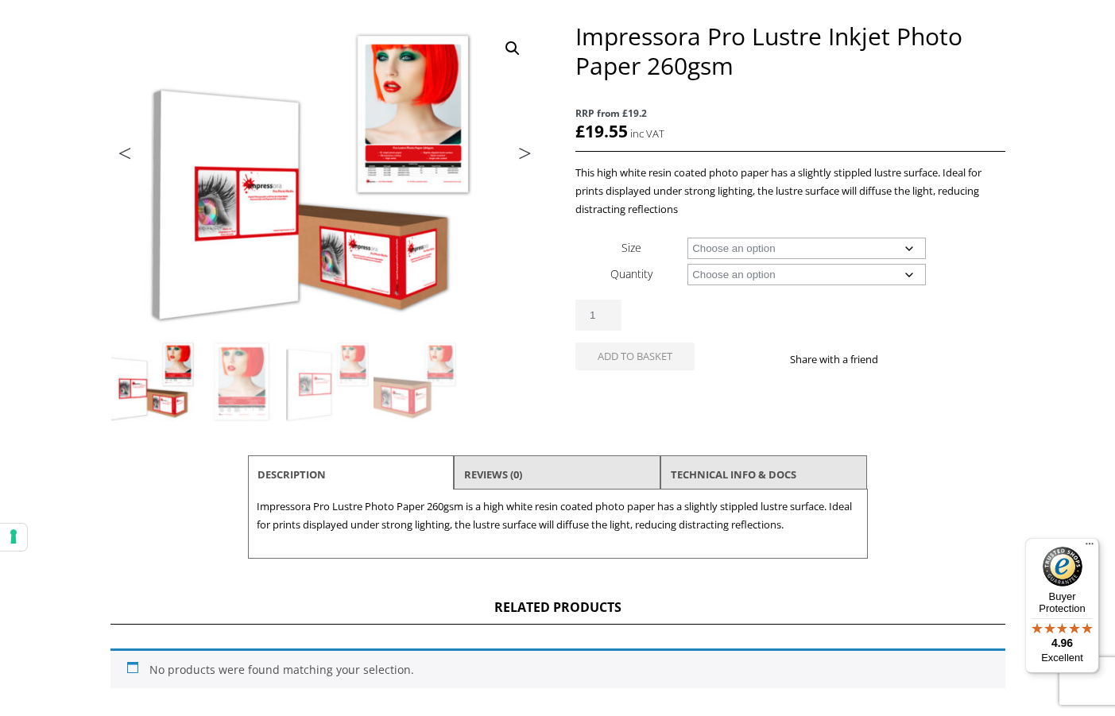
scroll to position [208, 0]
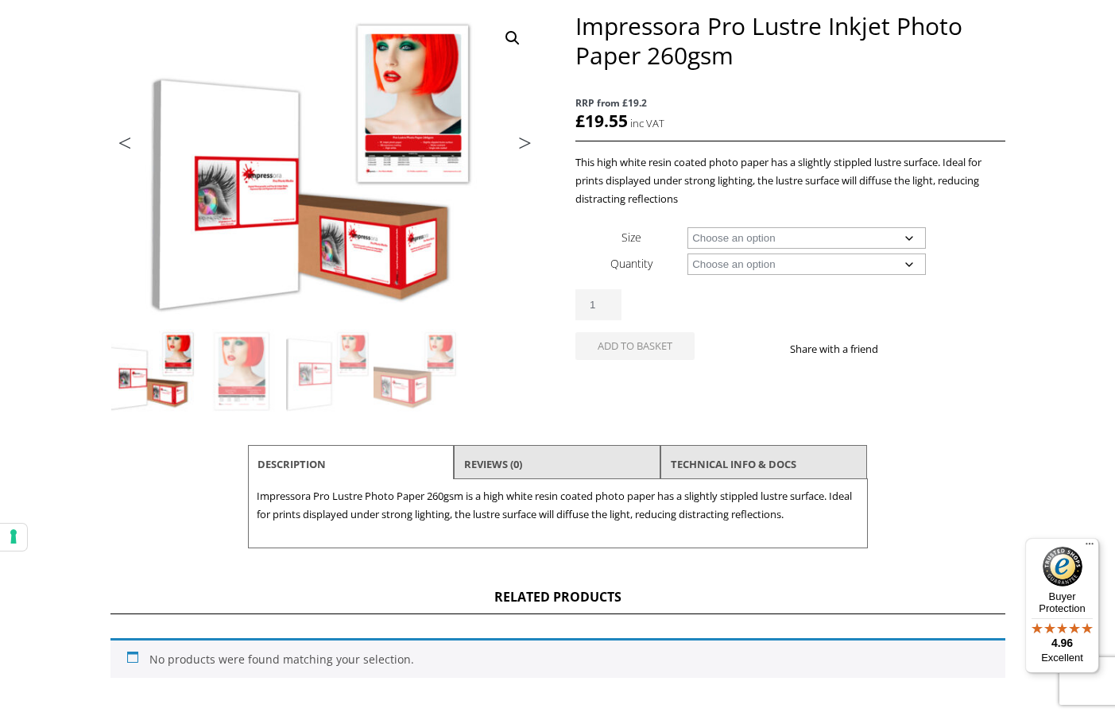
click at [526, 140] on link "Next" at bounding box center [517, 147] width 45 height 14
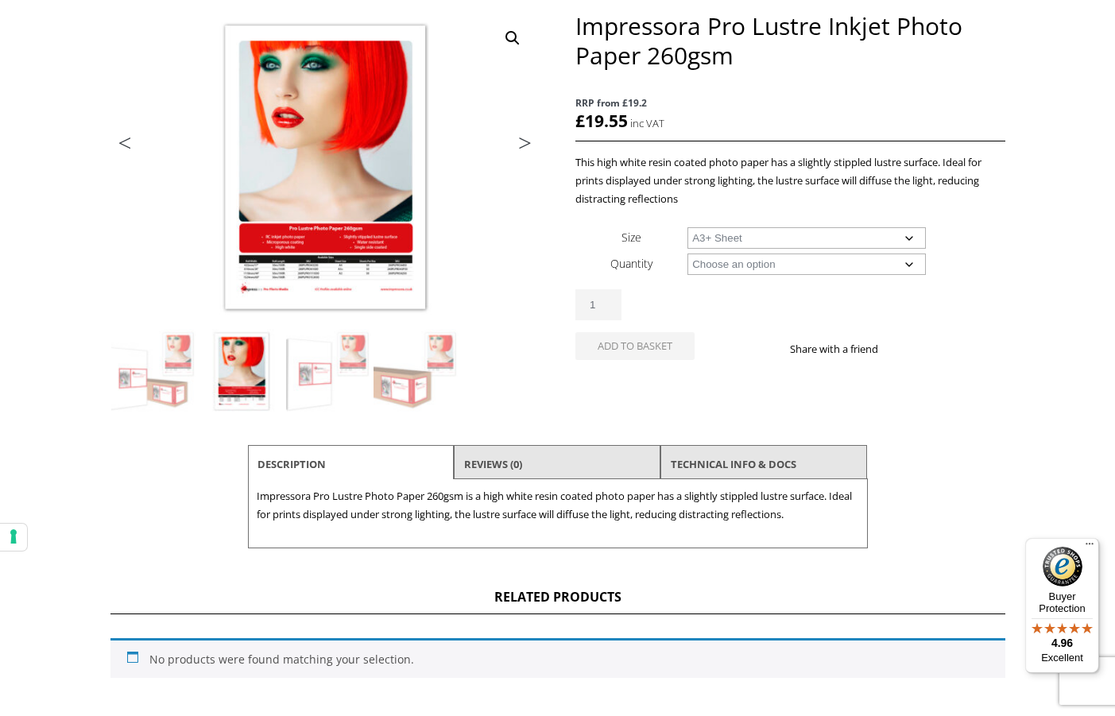
select select "a3-sheet-2"
select select "50-sheets"
select select "a3-sheet-2"
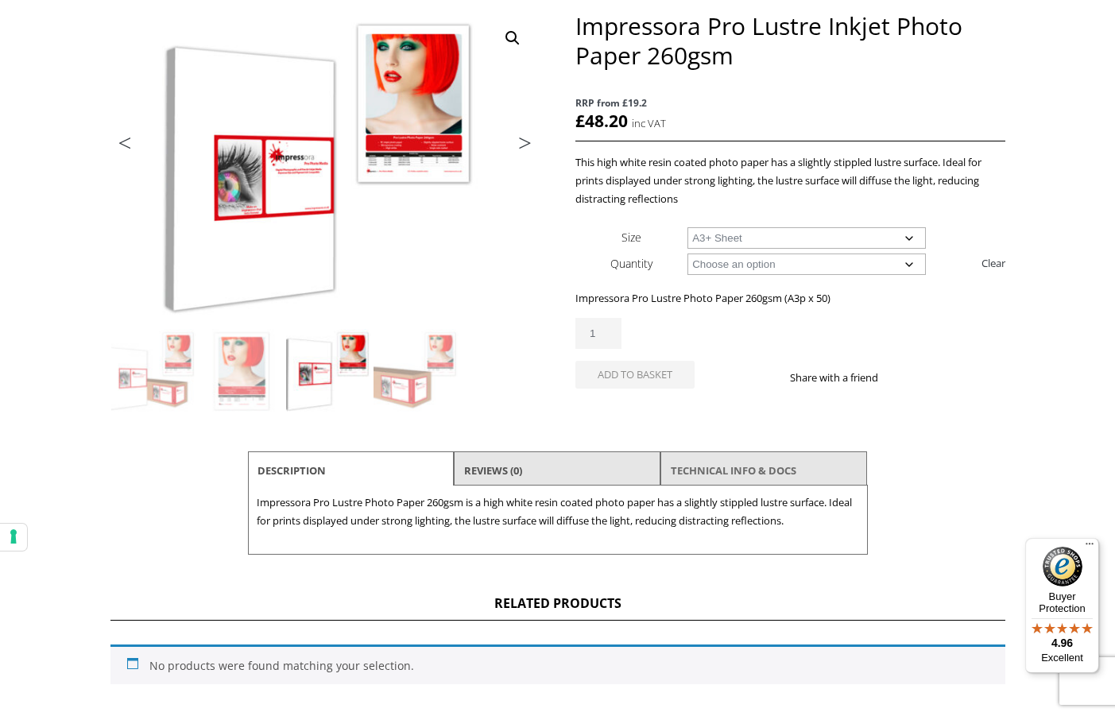
click at [706, 472] on link "TECHNICAL INFO & DOCS" at bounding box center [734, 470] width 126 height 29
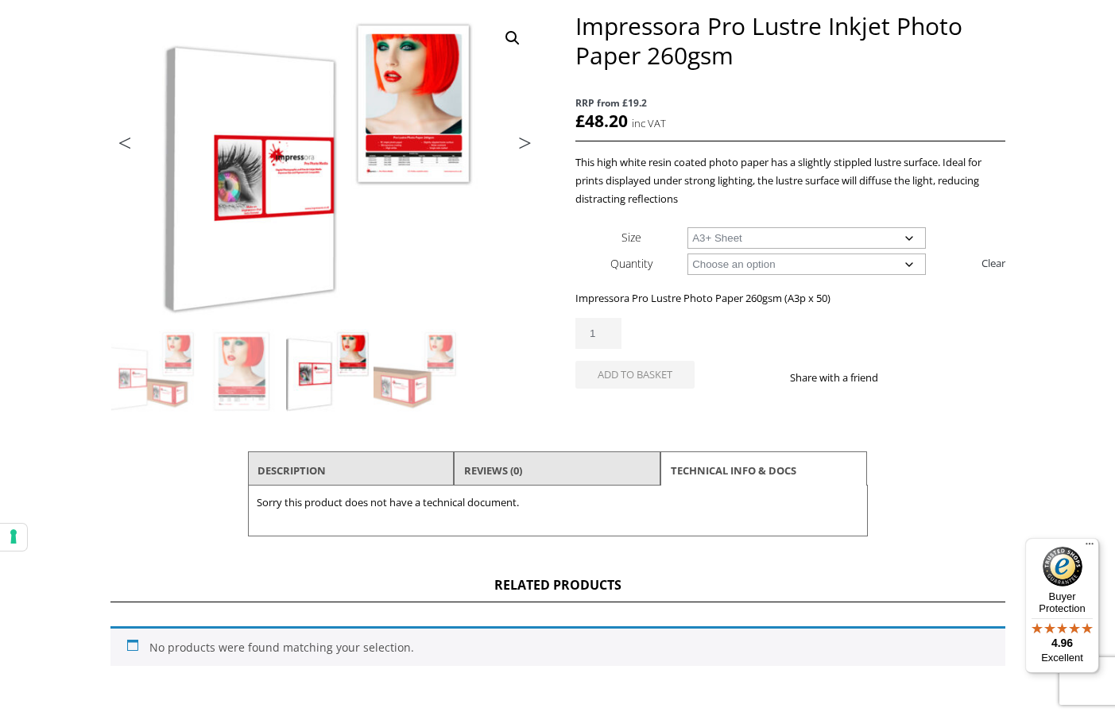
click at [574, 464] on li "Reviews (0)" at bounding box center [557, 470] width 207 height 38
click at [532, 471] on li "Reviews (0)" at bounding box center [557, 470] width 207 height 38
click at [410, 467] on li "Description" at bounding box center [351, 470] width 207 height 38
click at [327, 465] on li "Description" at bounding box center [351, 470] width 207 height 38
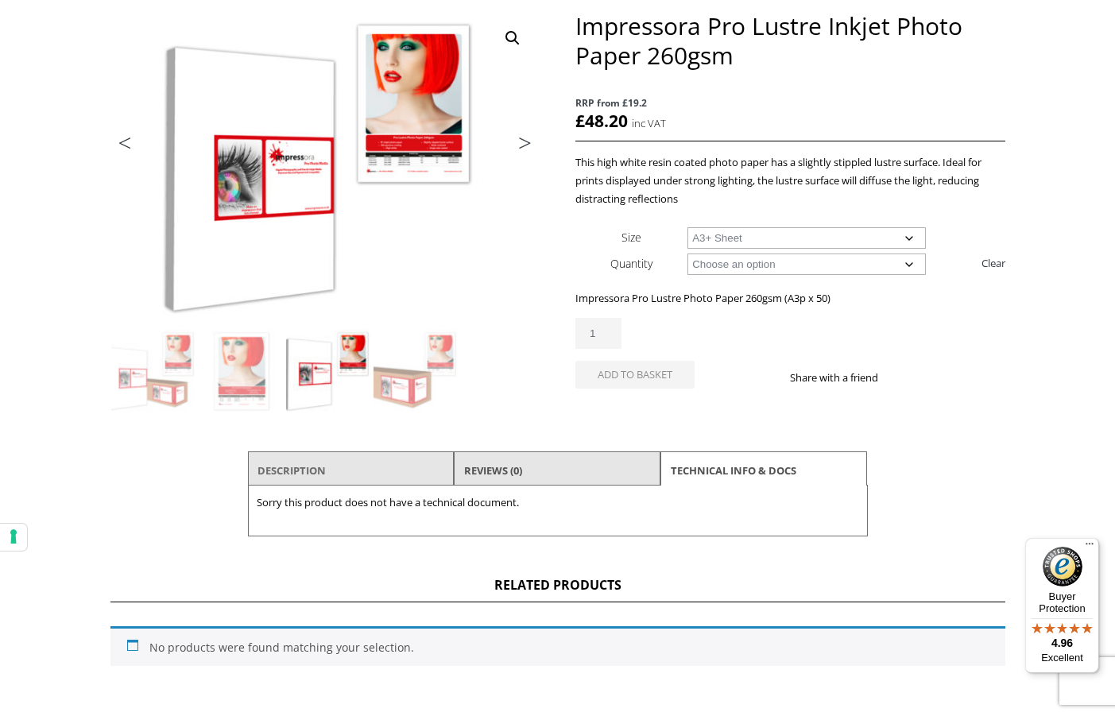
click at [310, 469] on link "Description" at bounding box center [292, 470] width 68 height 29
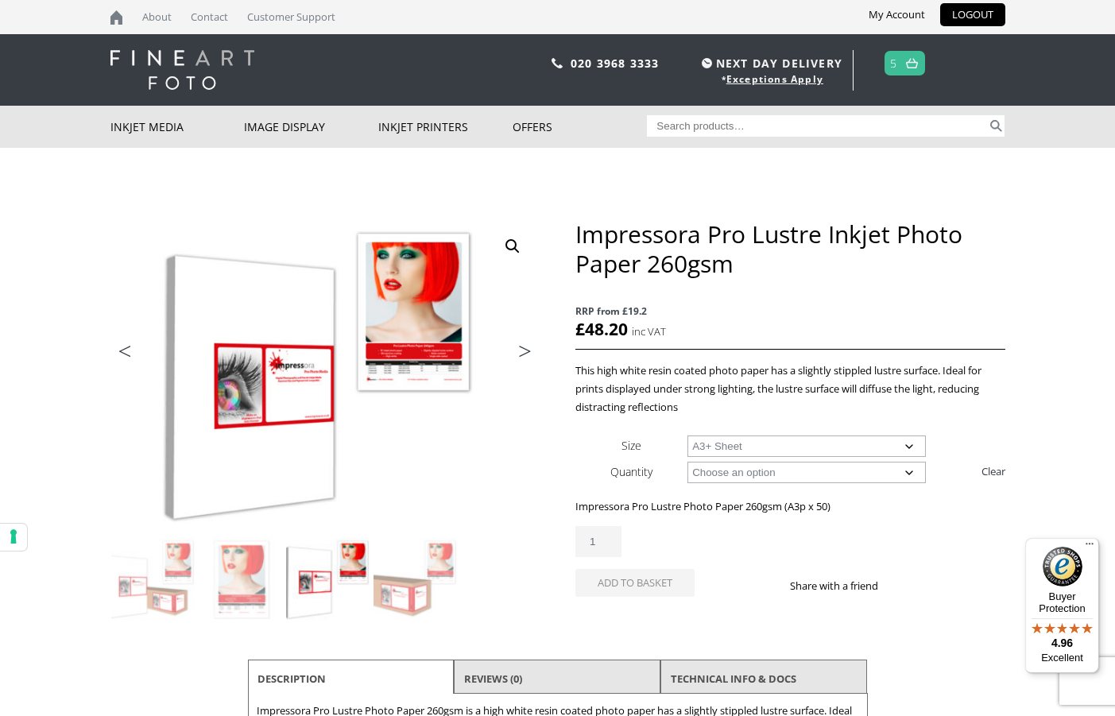
scroll to position [0, 0]
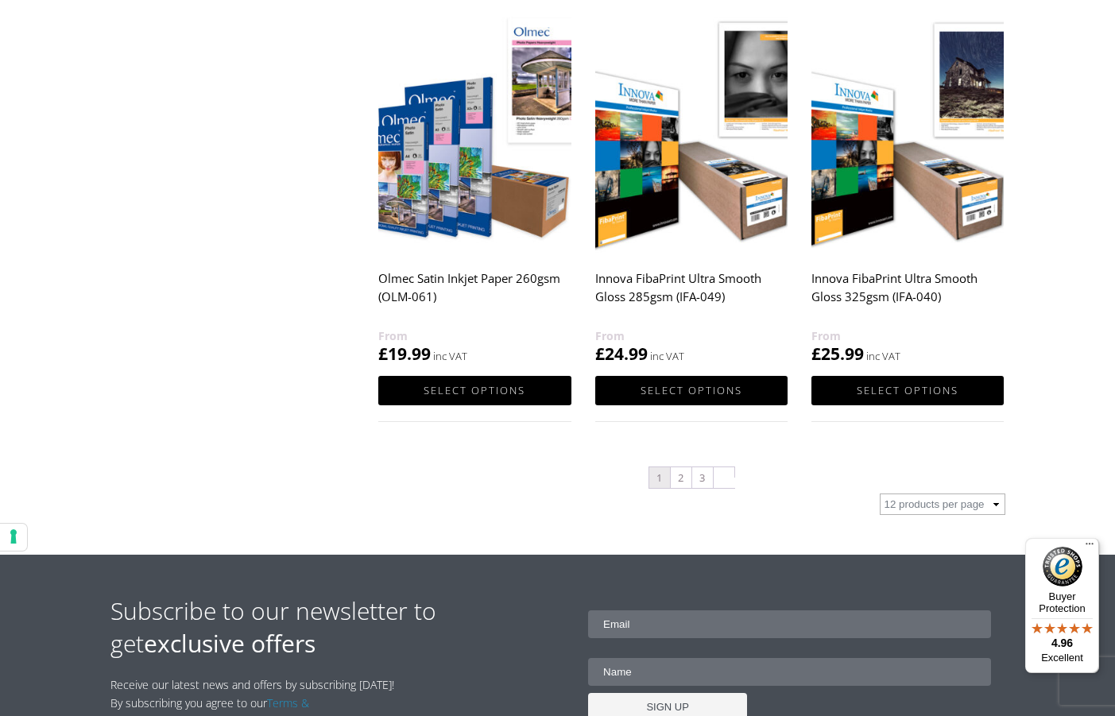
scroll to position [1606, 0]
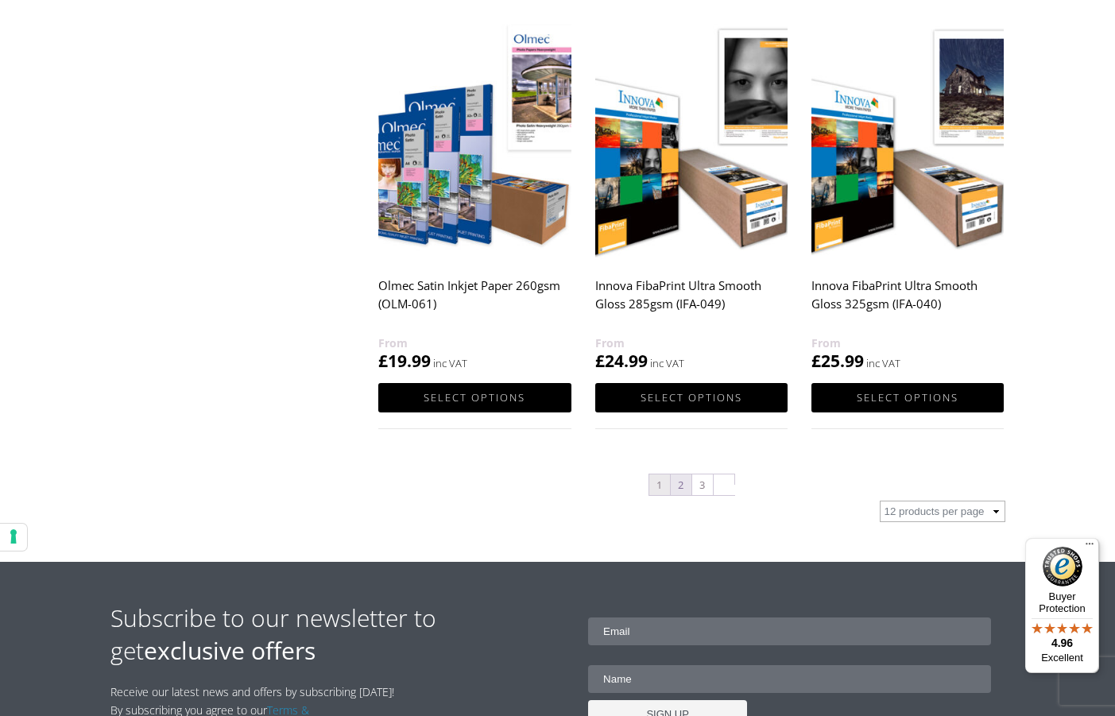
click at [681, 484] on link "2" at bounding box center [681, 485] width 21 height 21
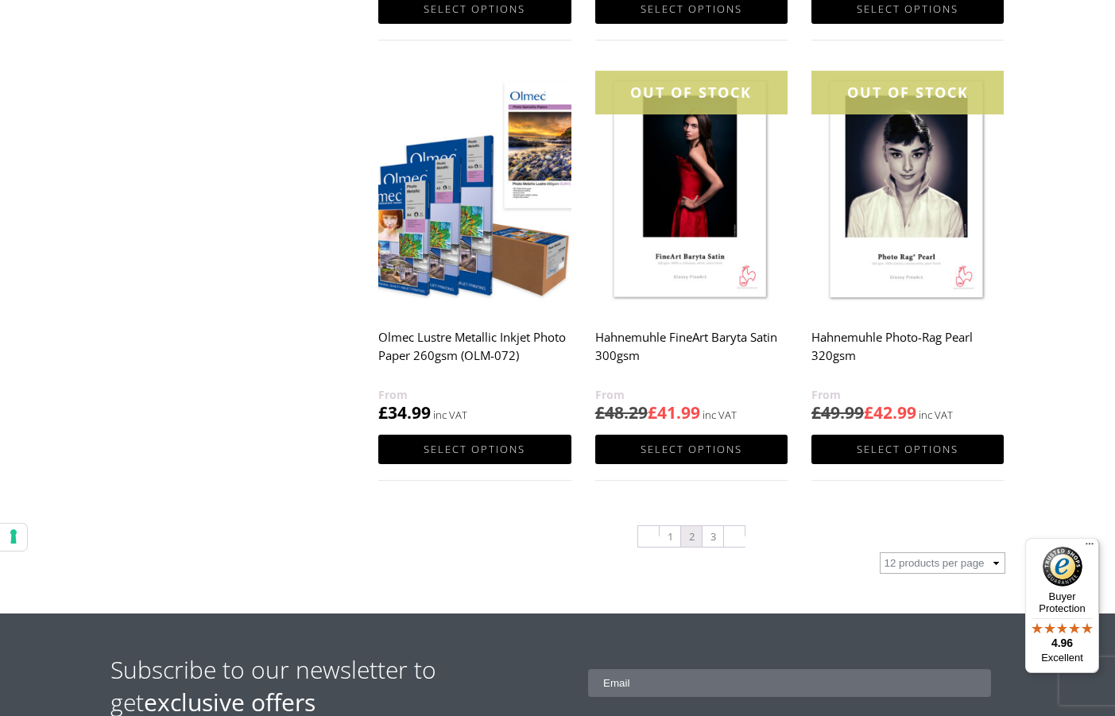
scroll to position [1563, 0]
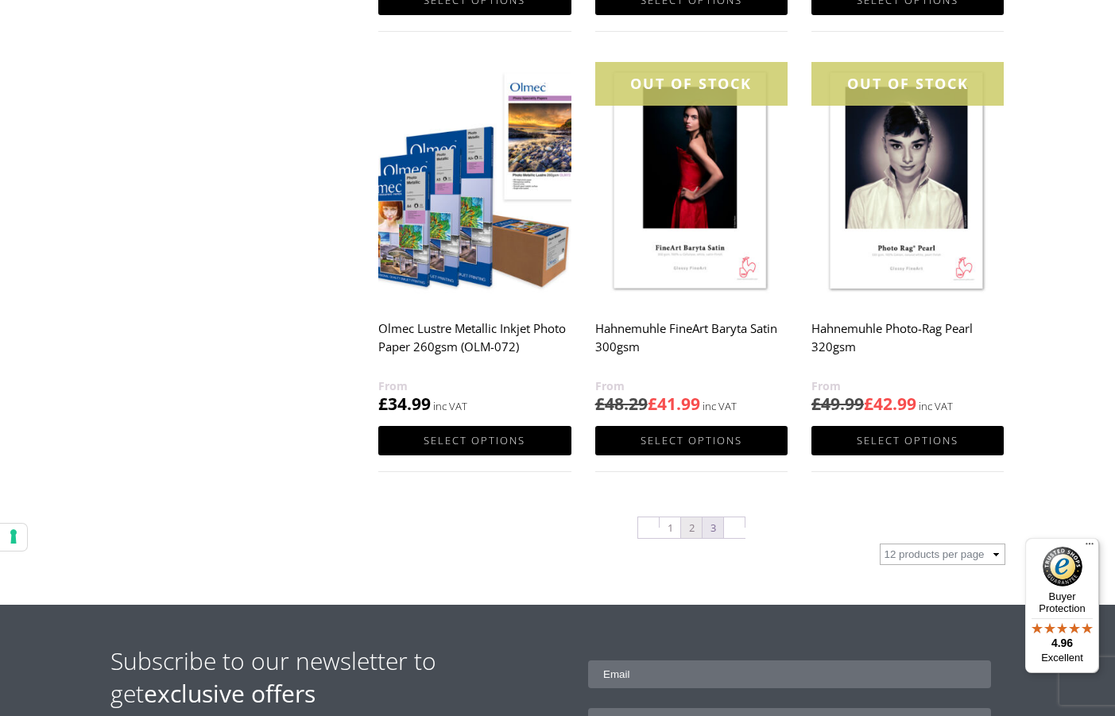
click at [717, 524] on link "3" at bounding box center [713, 527] width 21 height 21
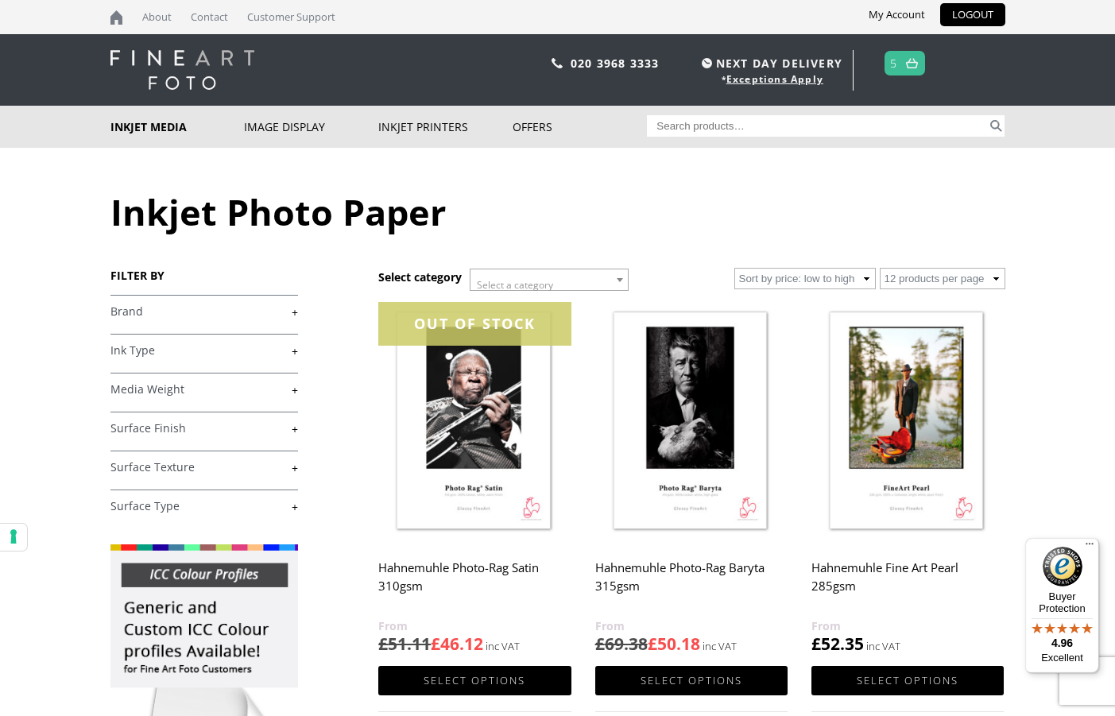
click at [281, 429] on link "+" at bounding box center [204, 428] width 188 height 15
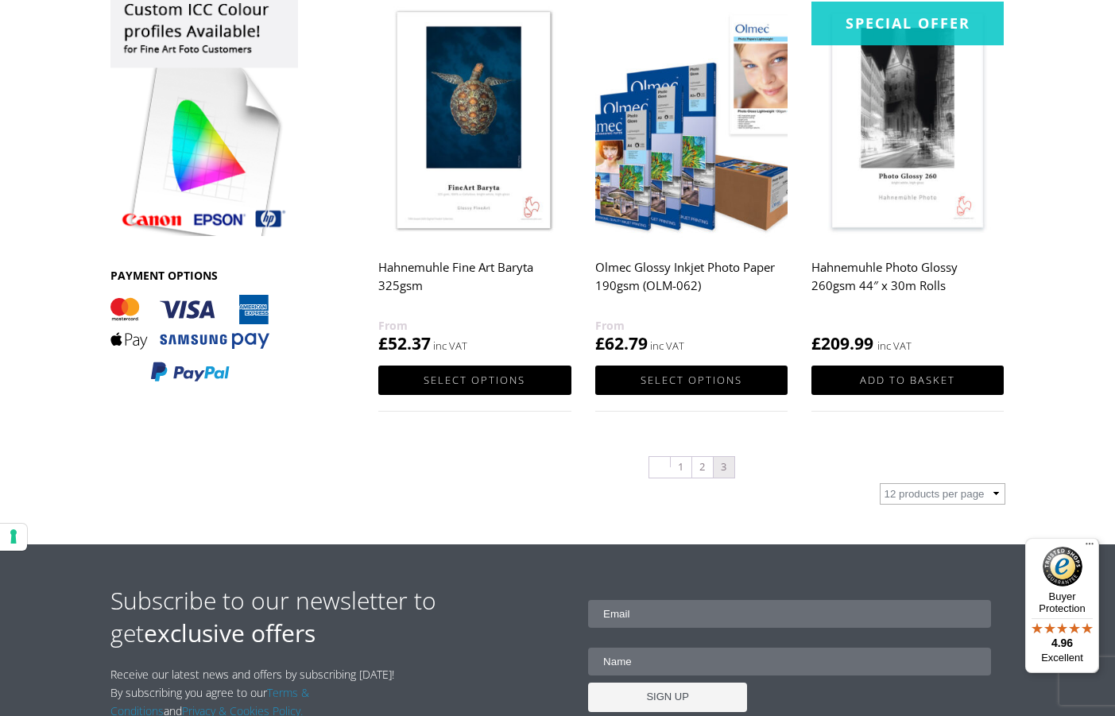
scroll to position [756, 0]
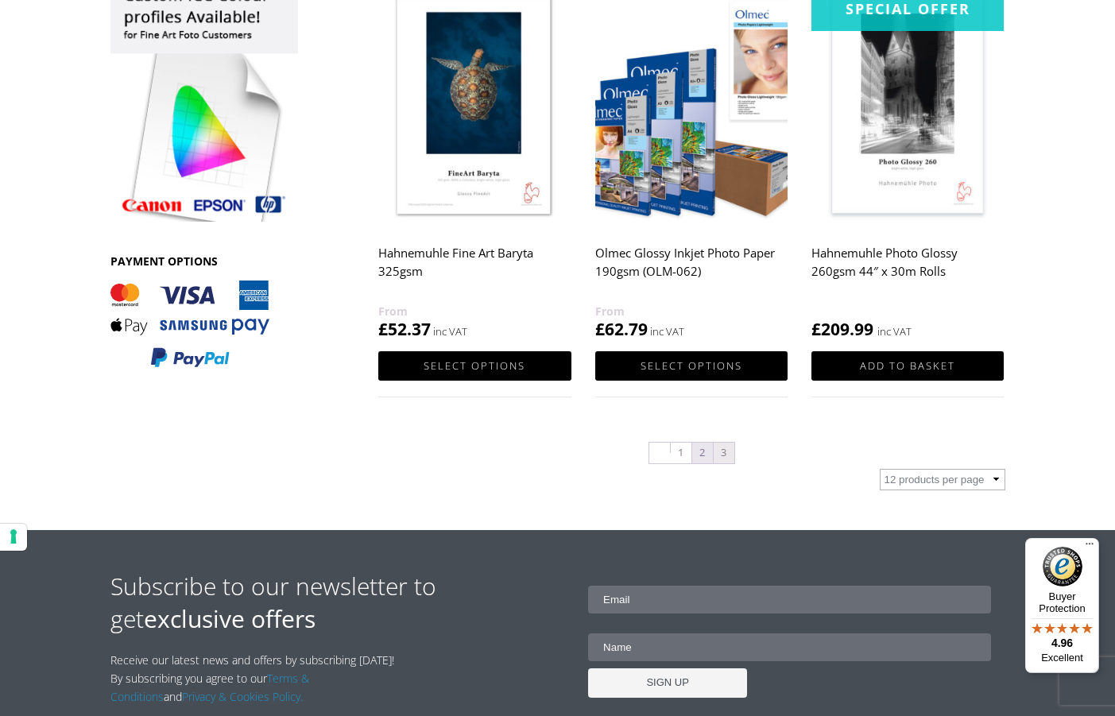
click at [696, 444] on link "2" at bounding box center [702, 453] width 21 height 21
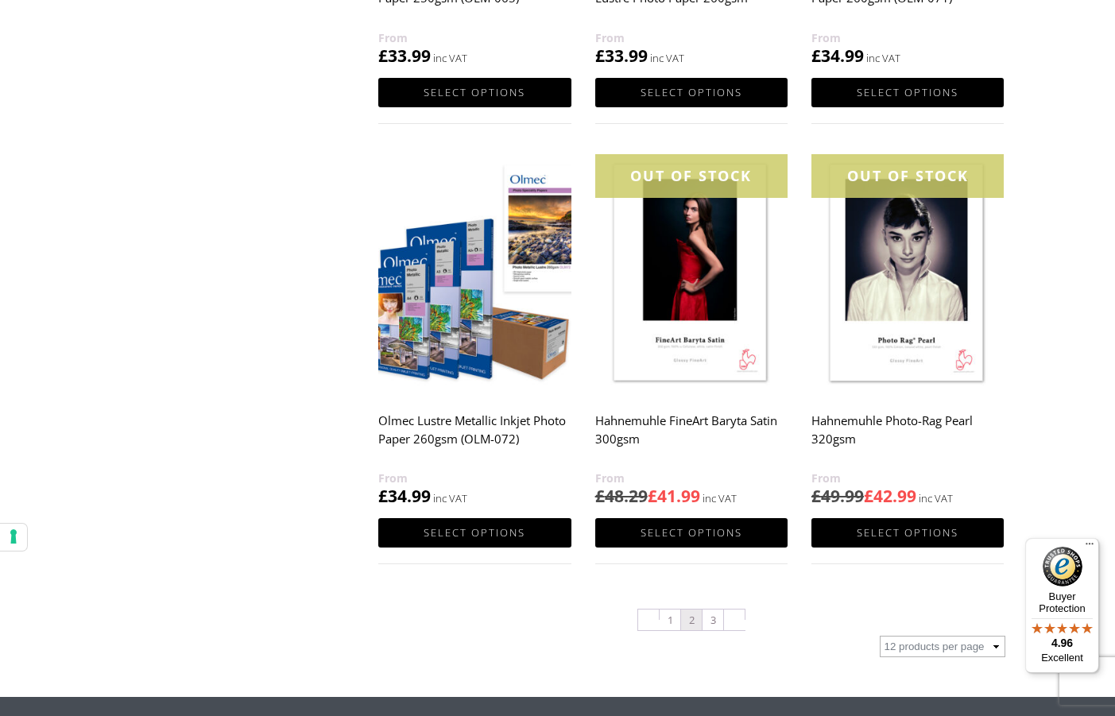
scroll to position [1471, 0]
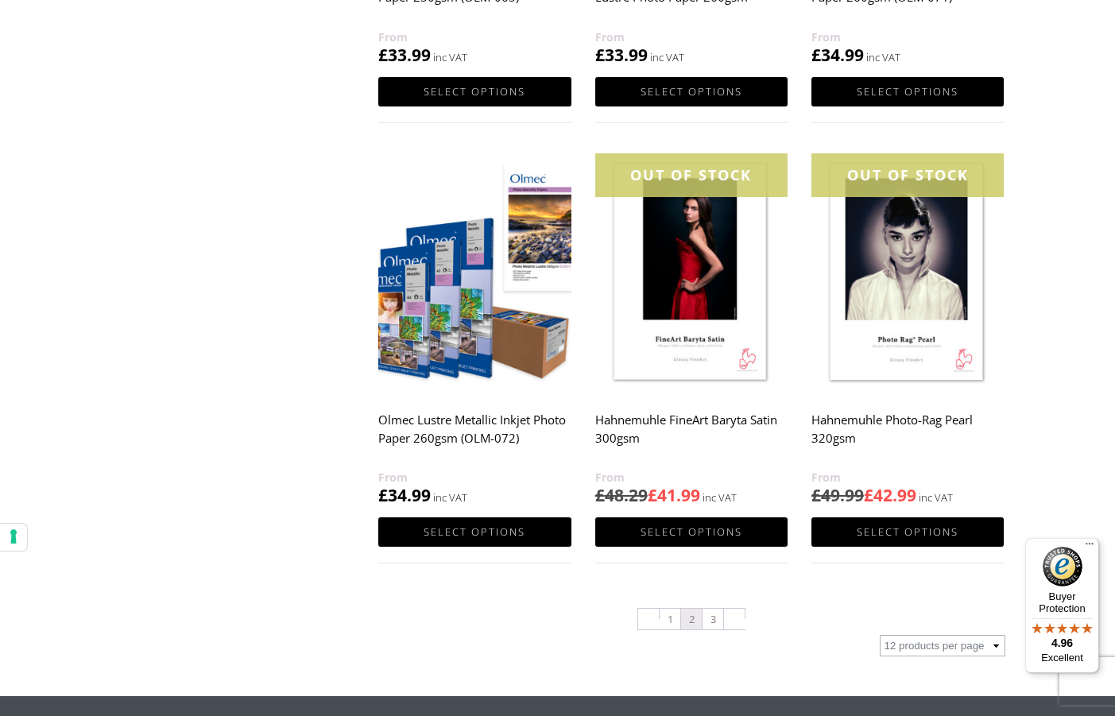
click at [668, 255] on img at bounding box center [691, 273] width 192 height 241
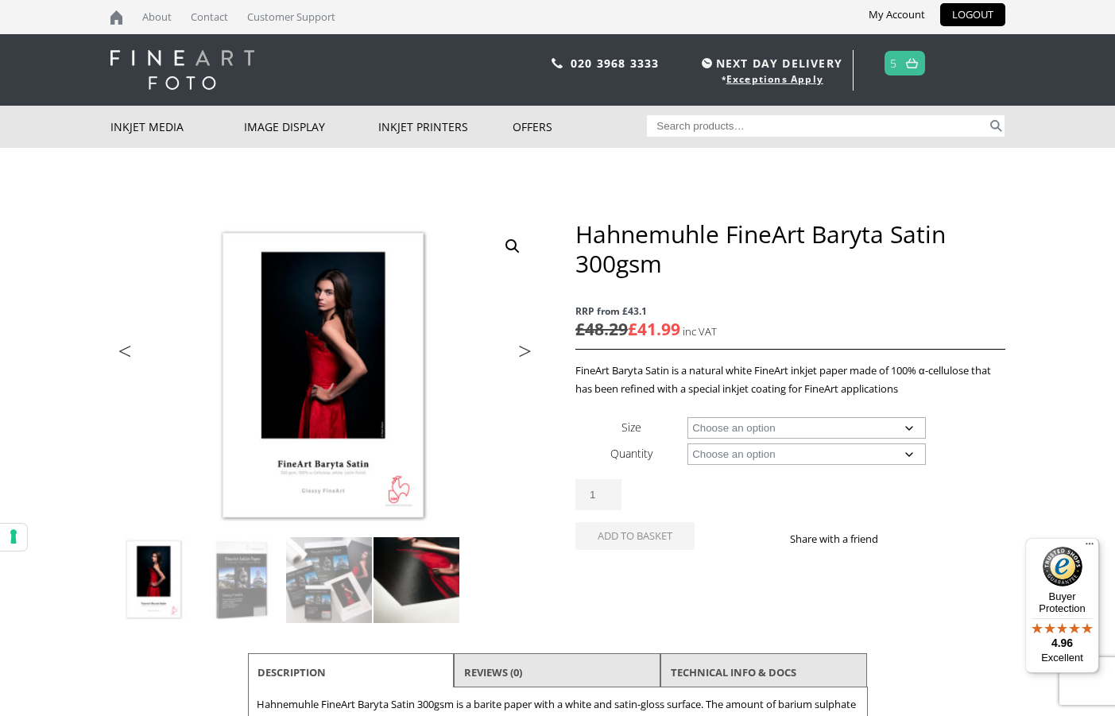
click at [440, 564] on img at bounding box center [417, 580] width 86 height 86
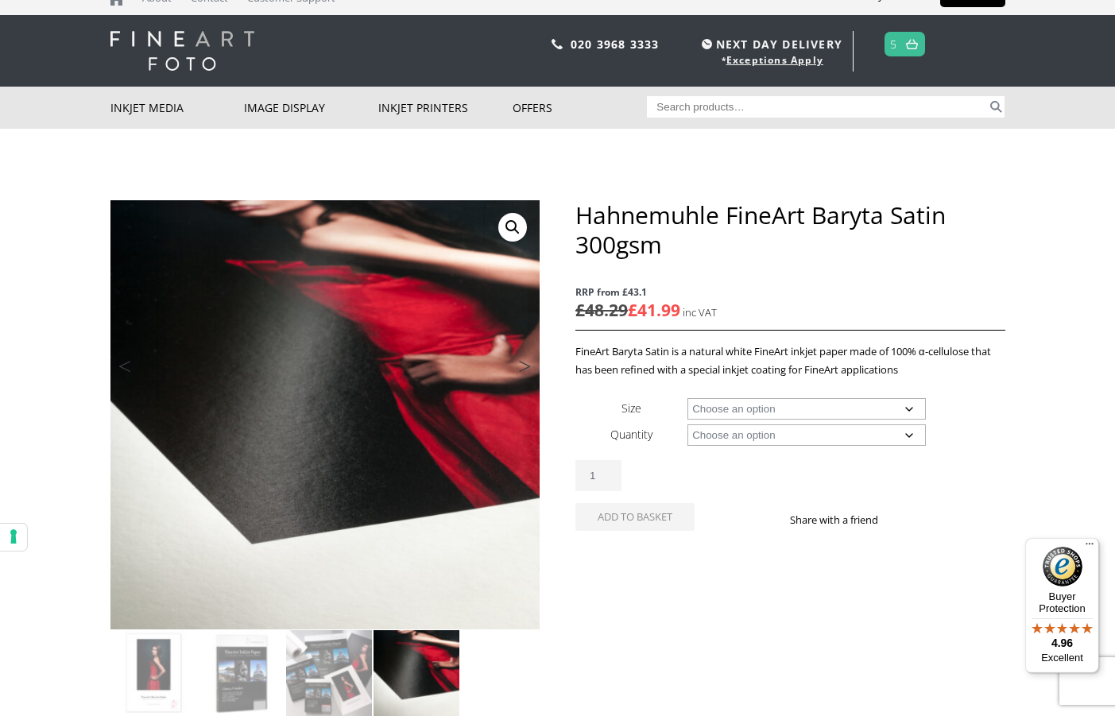
scroll to position [18, 0]
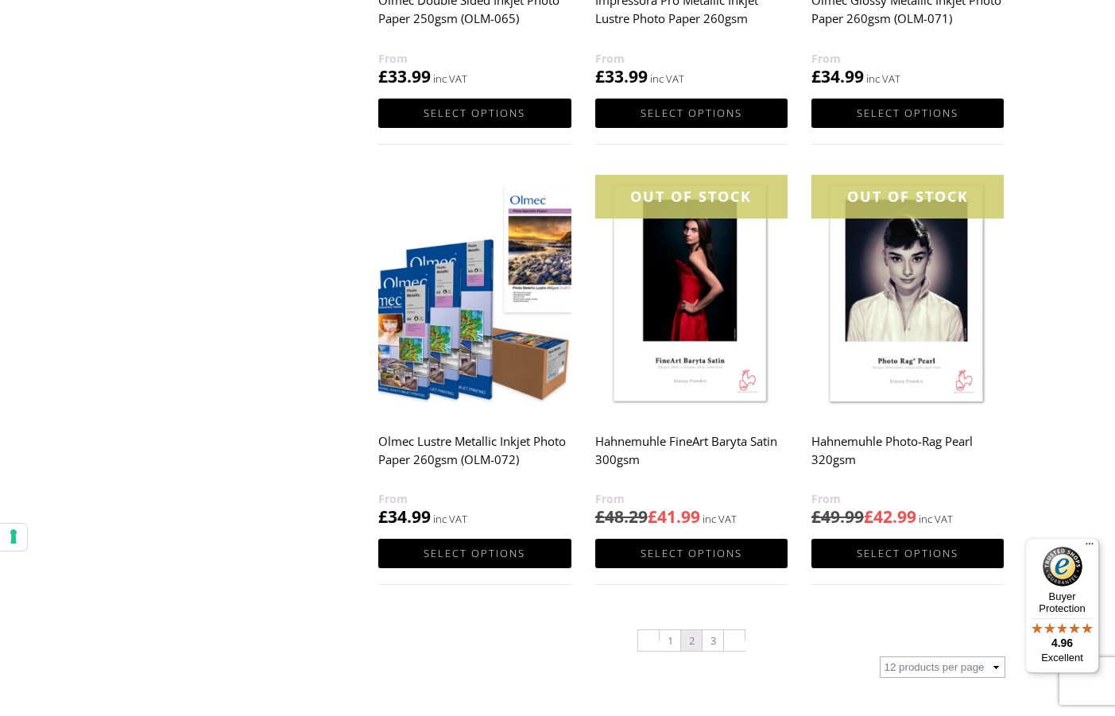
scroll to position [1451, 0]
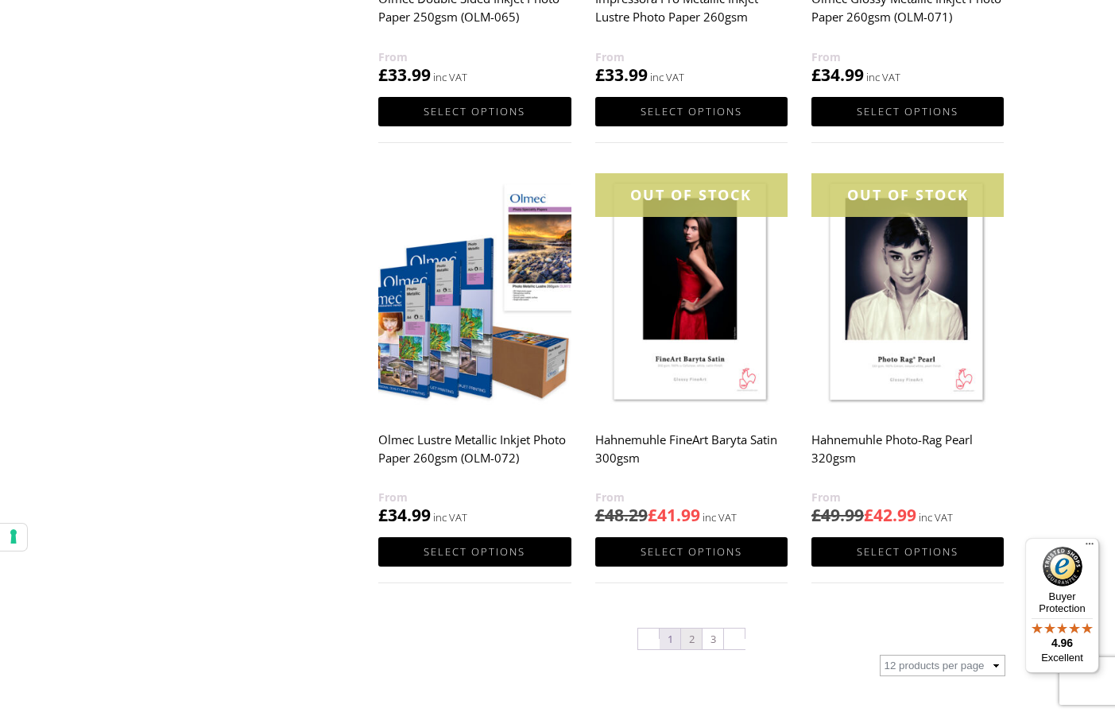
click at [668, 639] on link "1" at bounding box center [670, 639] width 21 height 21
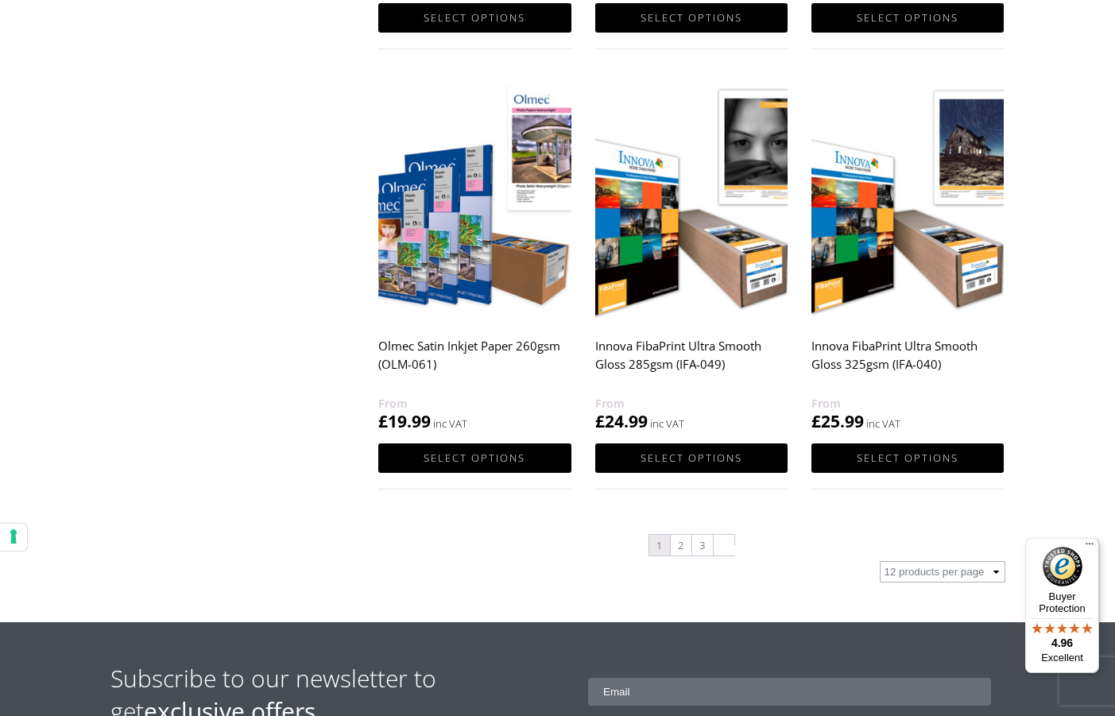
scroll to position [1561, 0]
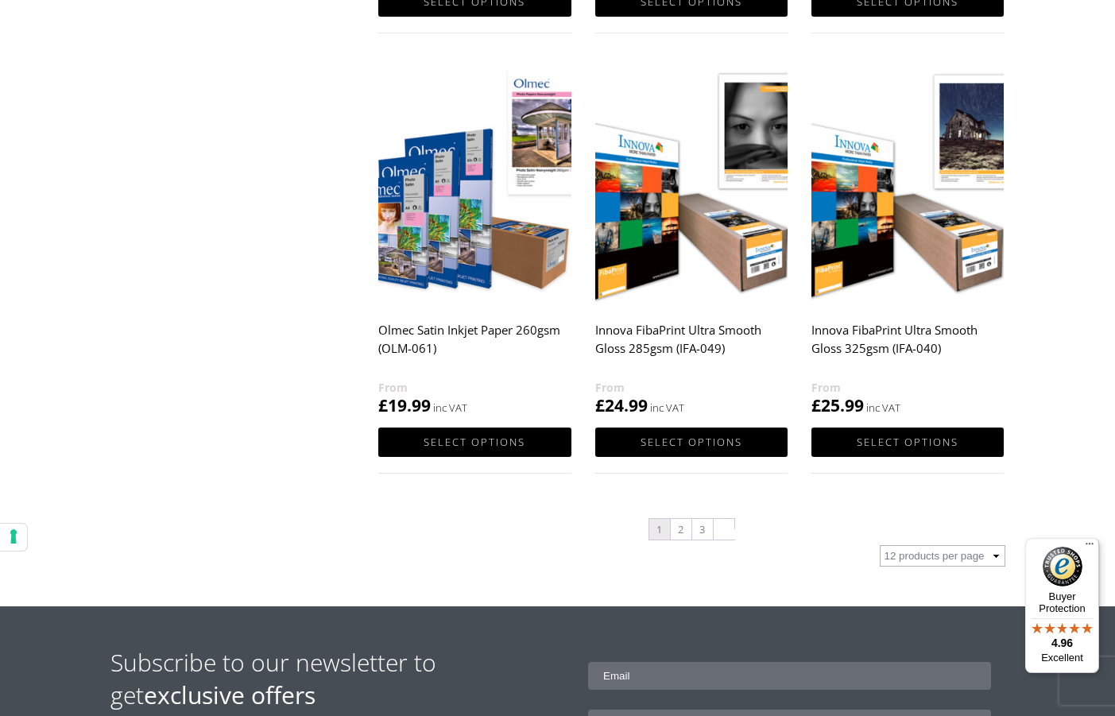
click at [433, 269] on img at bounding box center [474, 184] width 192 height 241
click at [414, 238] on img at bounding box center [474, 184] width 192 height 241
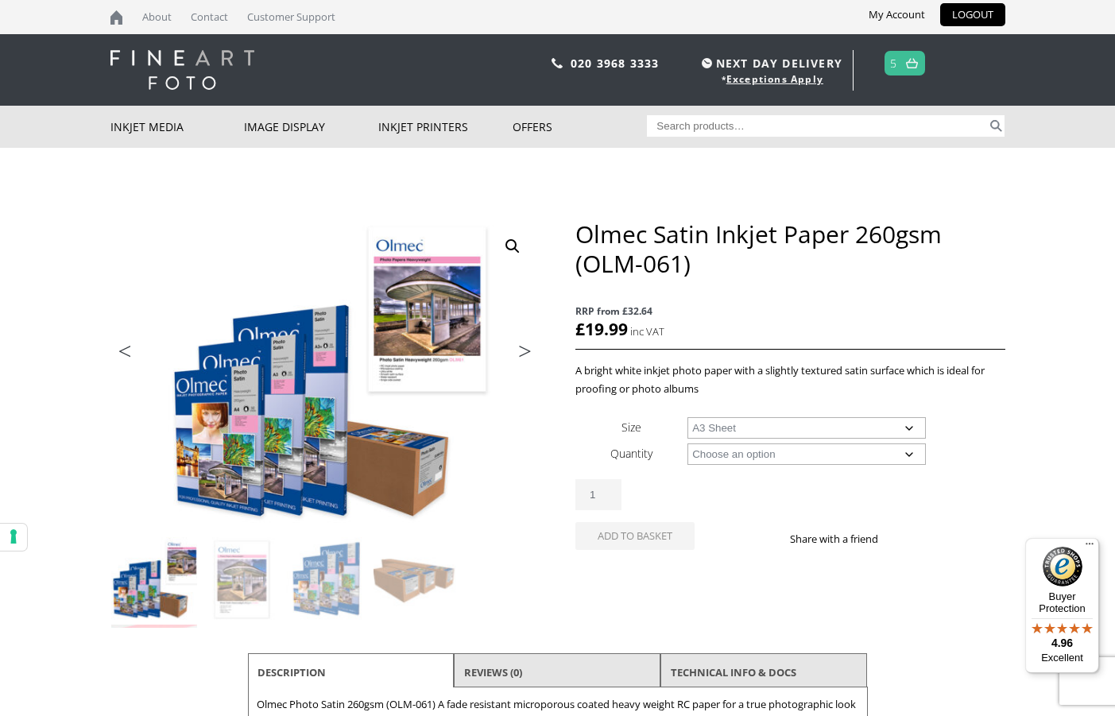
select select "a3-sheet"
select select "50-sheets"
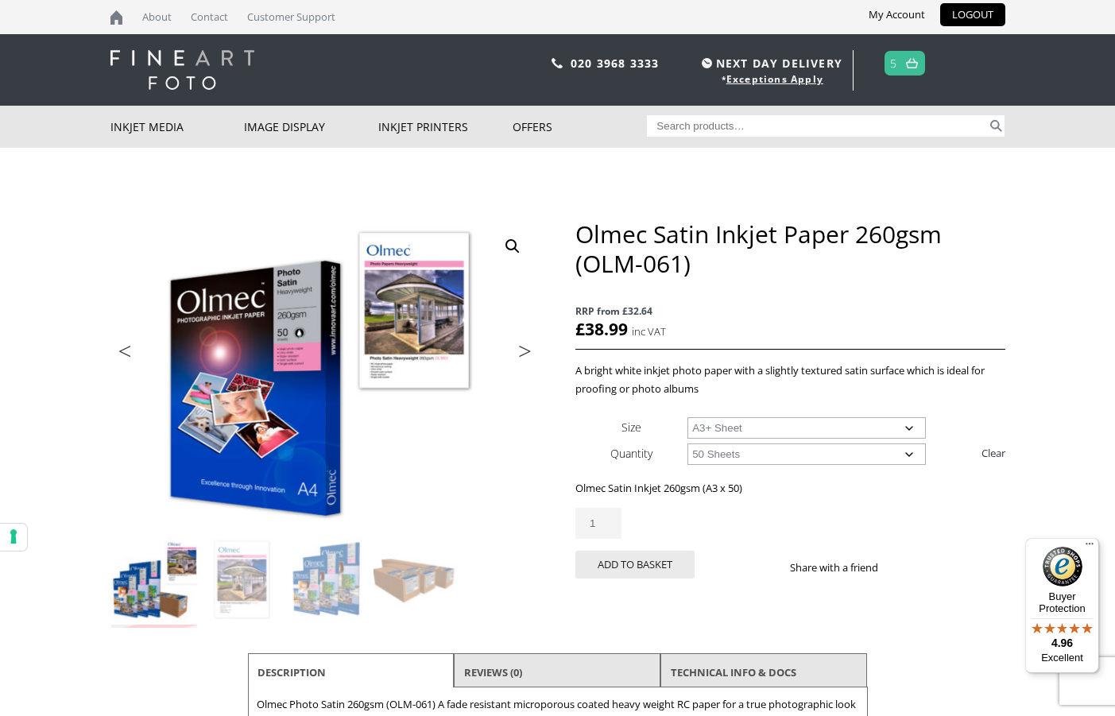
select select "a3-sheet-2"
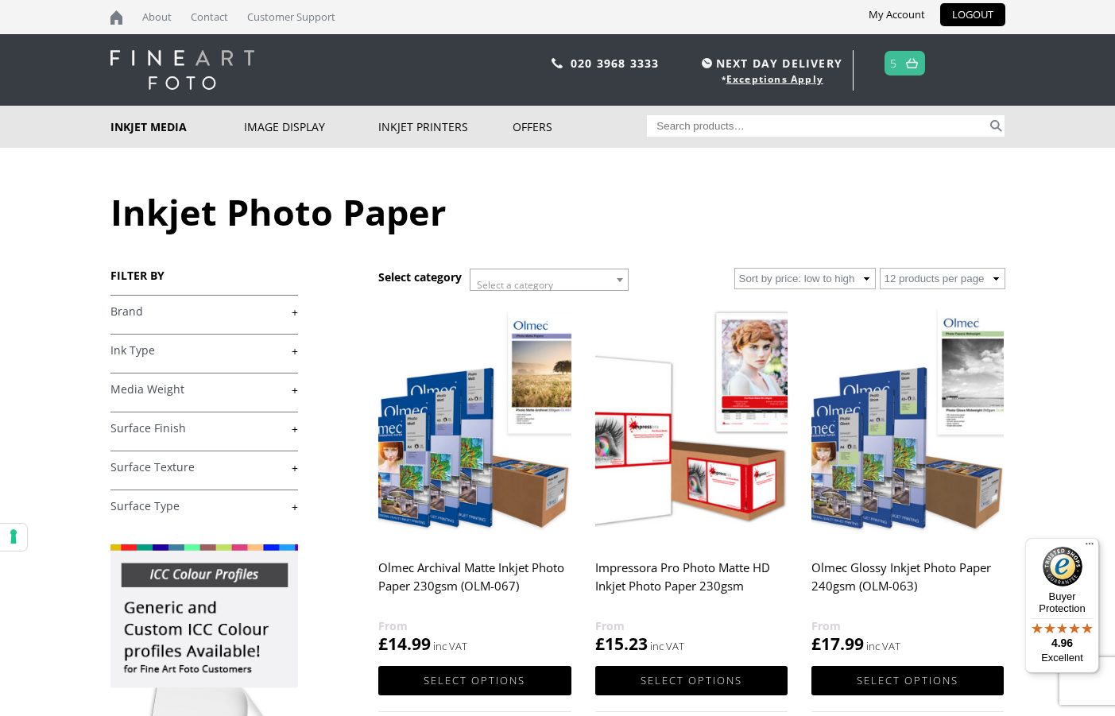
click at [897, 56] on link "5" at bounding box center [893, 63] width 7 height 23
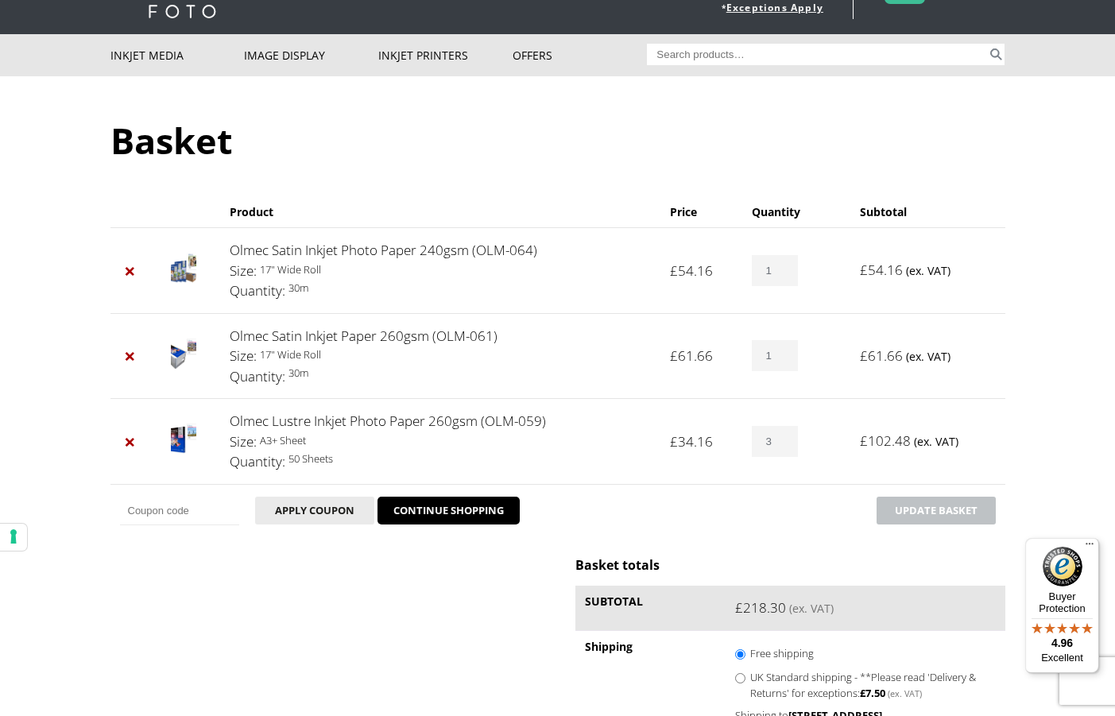
scroll to position [76, 0]
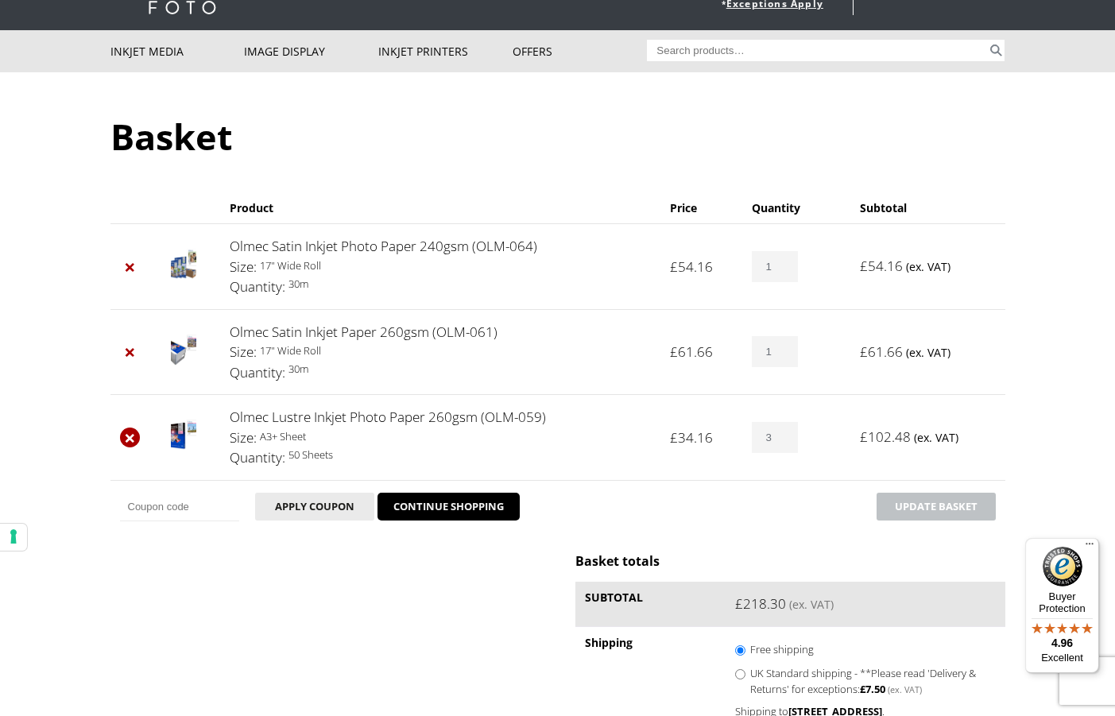
click at [131, 441] on link "×" at bounding box center [130, 438] width 21 height 21
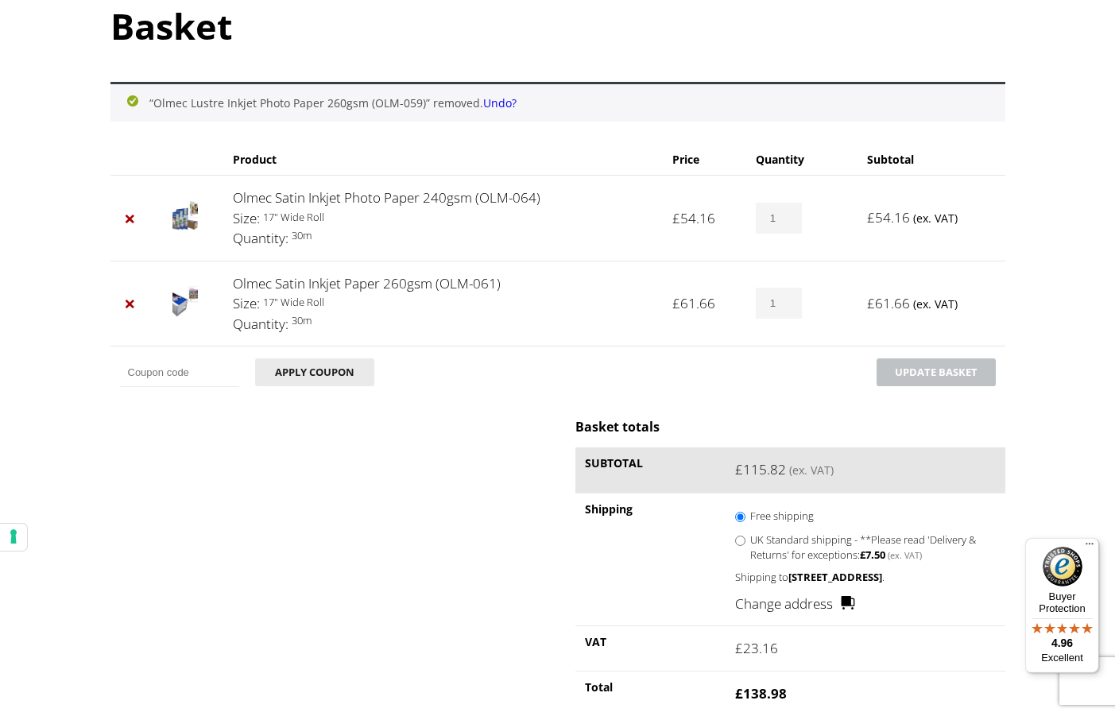
scroll to position [188, 0]
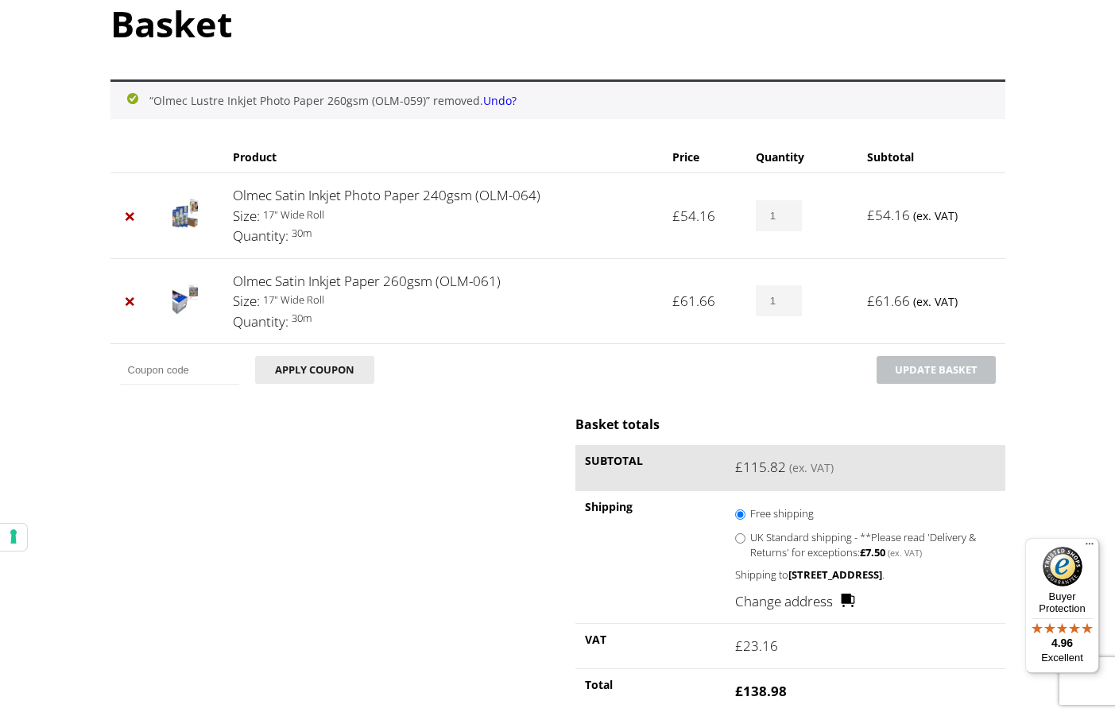
type input "2"
click at [788, 211] on input "2" at bounding box center [779, 215] width 46 height 31
click at [906, 361] on button "Update basket" at bounding box center [936, 370] width 119 height 28
click at [136, 298] on link "×" at bounding box center [130, 301] width 21 height 21
